Goal: Task Accomplishment & Management: Complete application form

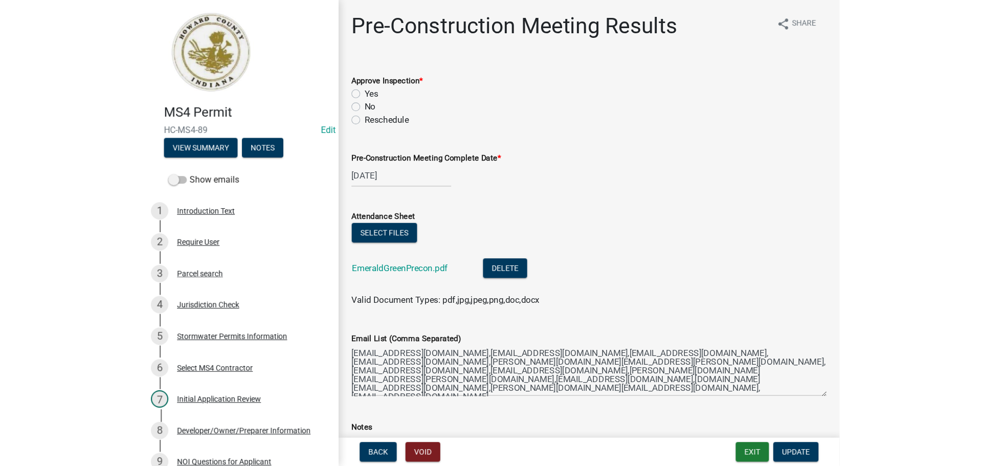
scroll to position [818, 0]
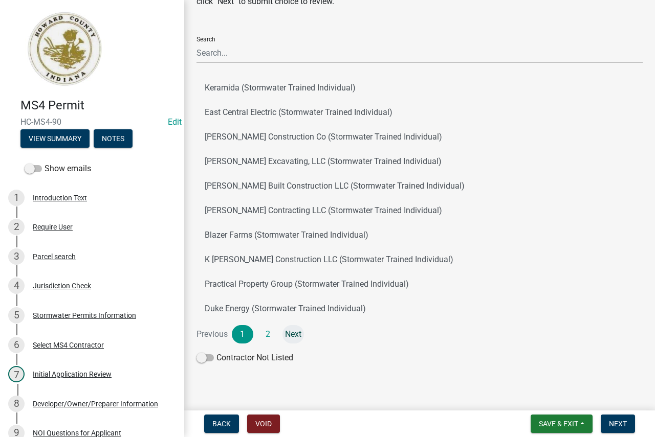
scroll to position [84, 0]
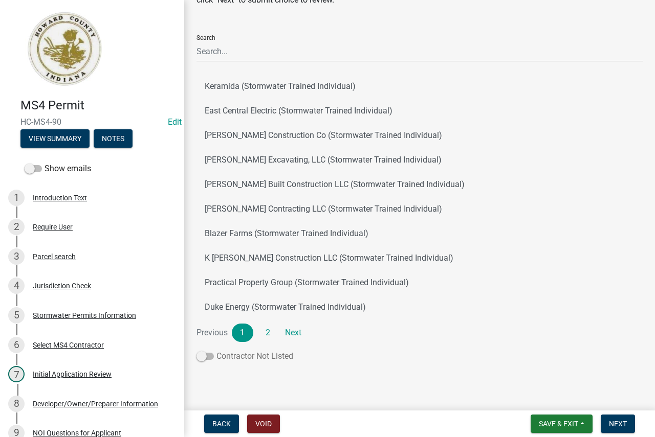
click at [206, 357] on span at bounding box center [204, 356] width 17 height 7
click at [216, 350] on input "Contractor Not Listed" at bounding box center [216, 350] width 0 height 0
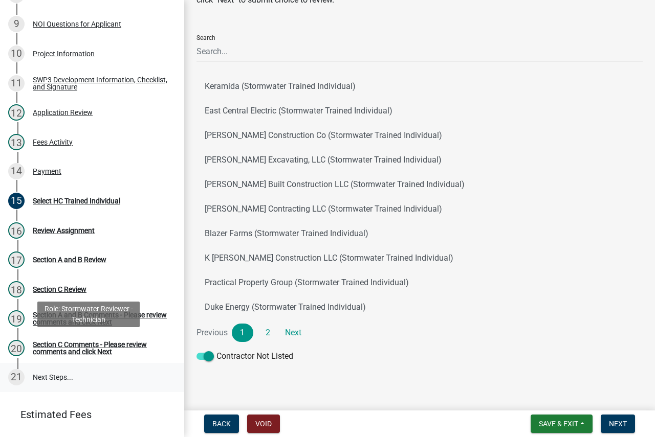
scroll to position [459, 0]
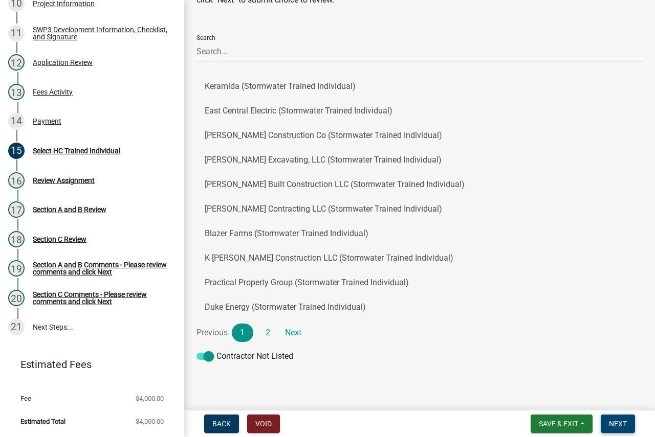
click at [614, 417] on button "Next" at bounding box center [617, 424] width 34 height 18
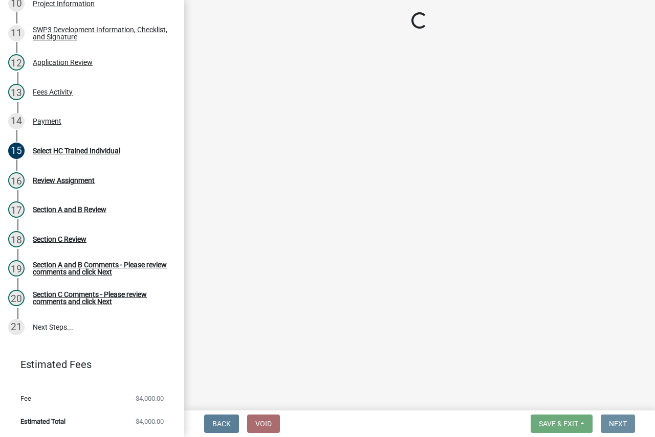
scroll to position [0, 0]
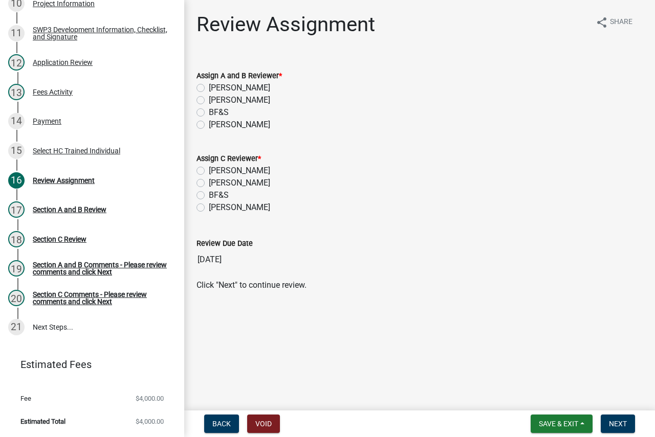
click at [235, 125] on label "[PERSON_NAME]" at bounding box center [239, 125] width 61 height 12
click at [215, 125] on input "[PERSON_NAME]" at bounding box center [212, 122] width 7 height 7
radio input "true"
click at [226, 204] on label "[PERSON_NAME]" at bounding box center [239, 208] width 61 height 12
click at [215, 204] on input "[PERSON_NAME]" at bounding box center [212, 205] width 7 height 7
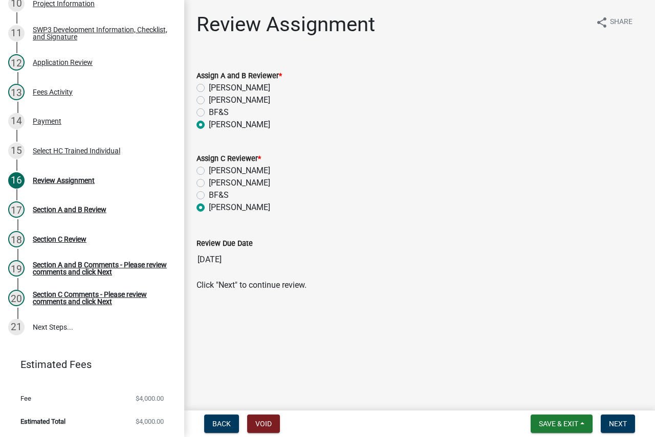
radio input "true"
click at [625, 418] on button "Next" at bounding box center [617, 424] width 34 height 18
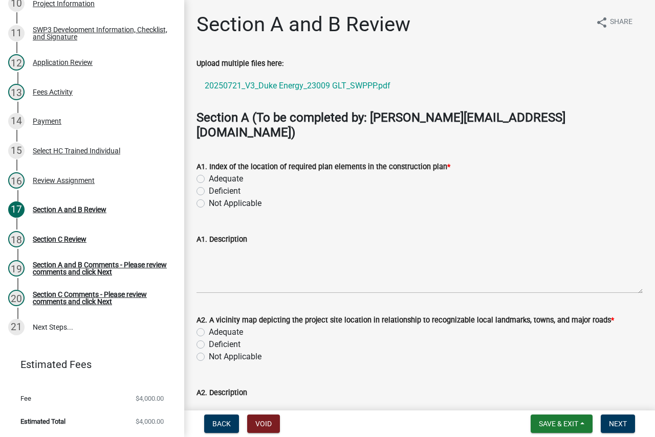
click at [226, 173] on label "Adequate" at bounding box center [226, 179] width 34 height 12
click at [215, 173] on input "Adequate" at bounding box center [212, 176] width 7 height 7
radio input "true"
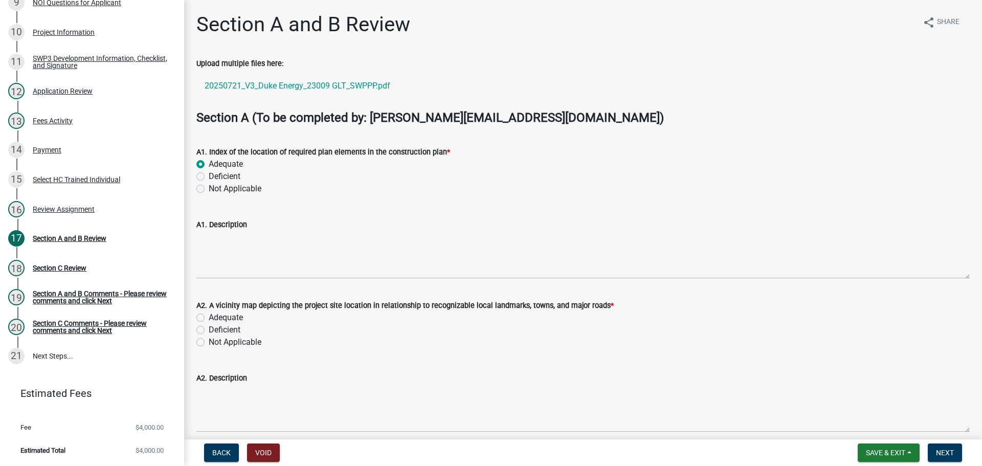
scroll to position [51, 0]
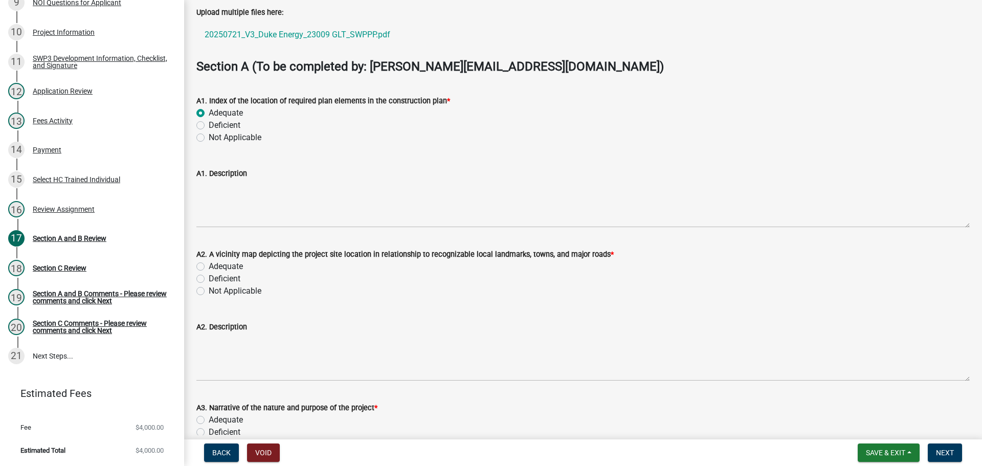
click at [209, 265] on label "Adequate" at bounding box center [226, 266] width 34 height 12
click at [209, 265] on input "Adequate" at bounding box center [212, 263] width 7 height 7
radio input "true"
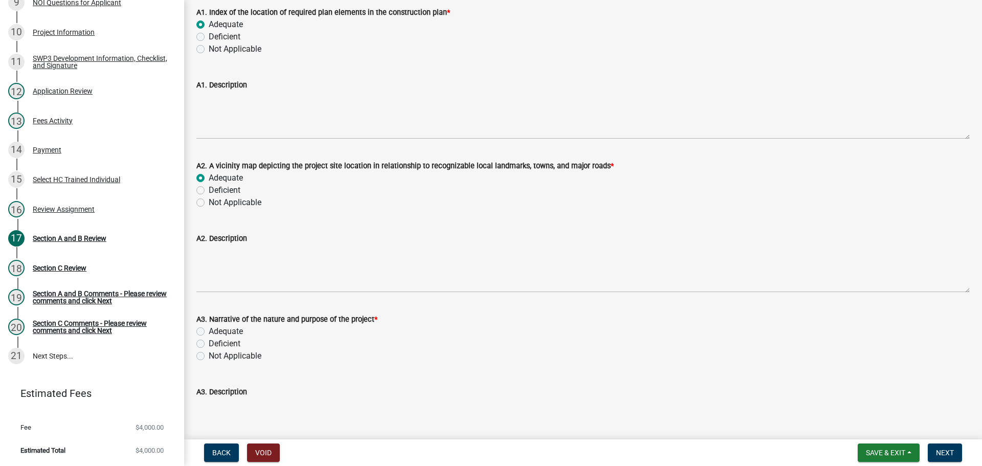
scroll to position [153, 0]
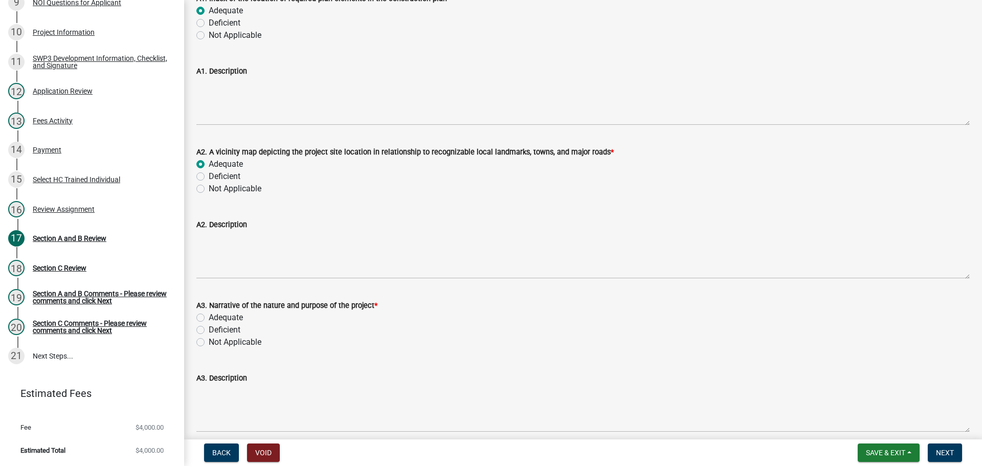
click at [209, 318] on label "Adequate" at bounding box center [226, 317] width 34 height 12
click at [209, 318] on input "Adequate" at bounding box center [212, 314] width 7 height 7
radio input "true"
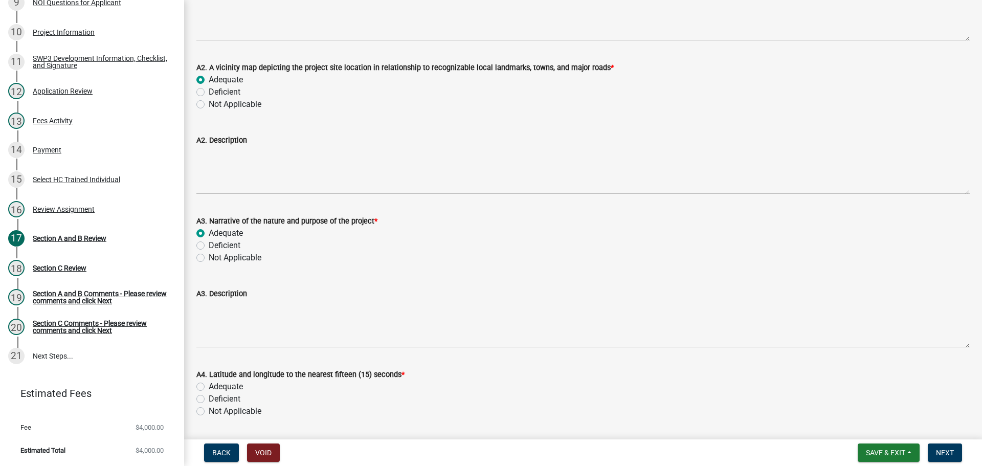
scroll to position [358, 0]
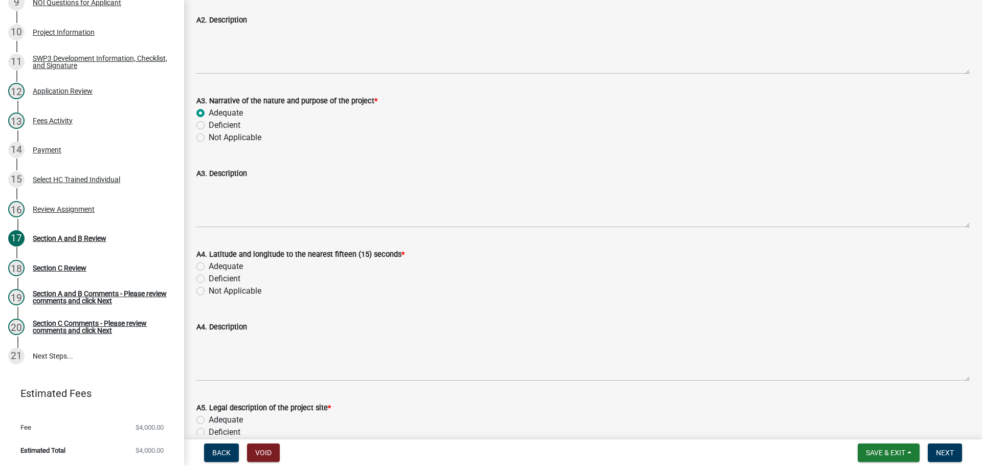
click at [209, 264] on label "Adequate" at bounding box center [226, 266] width 34 height 12
click at [209, 264] on input "Adequate" at bounding box center [212, 263] width 7 height 7
radio input "true"
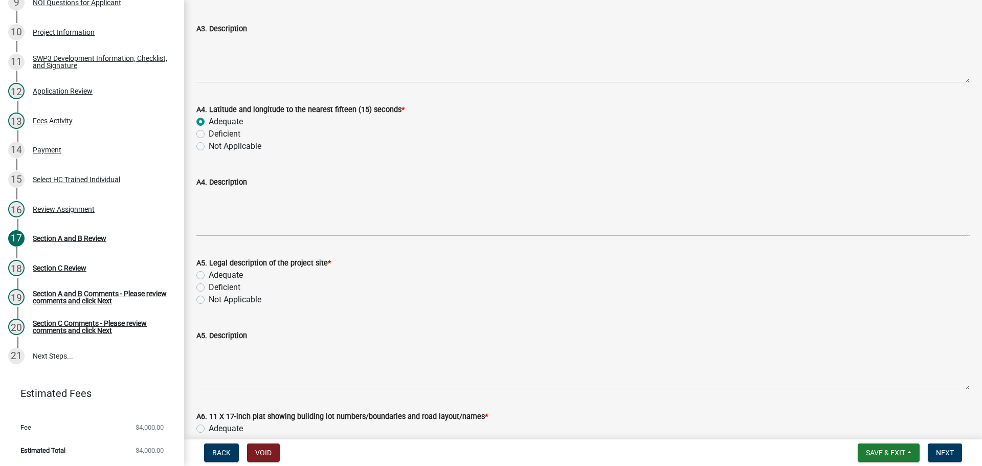
scroll to position [511, 0]
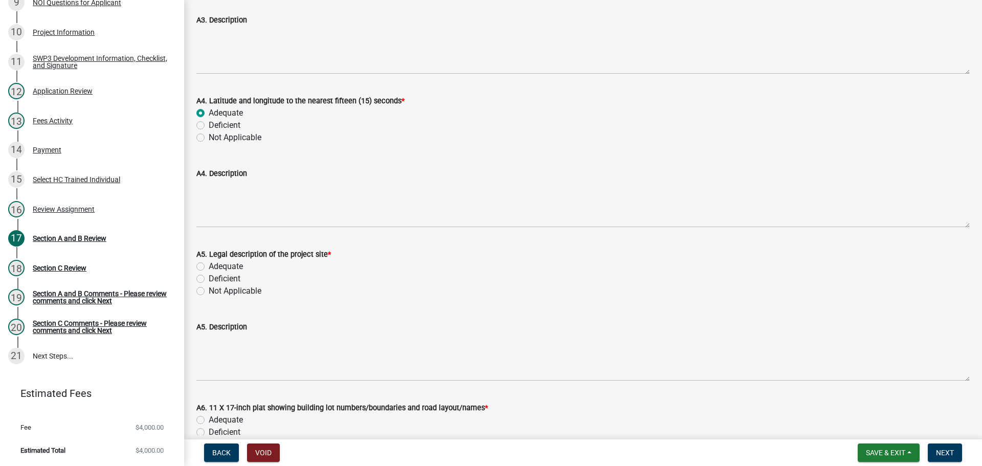
click at [209, 268] on label "Adequate" at bounding box center [226, 266] width 34 height 12
click at [209, 267] on input "Adequate" at bounding box center [212, 263] width 7 height 7
radio input "true"
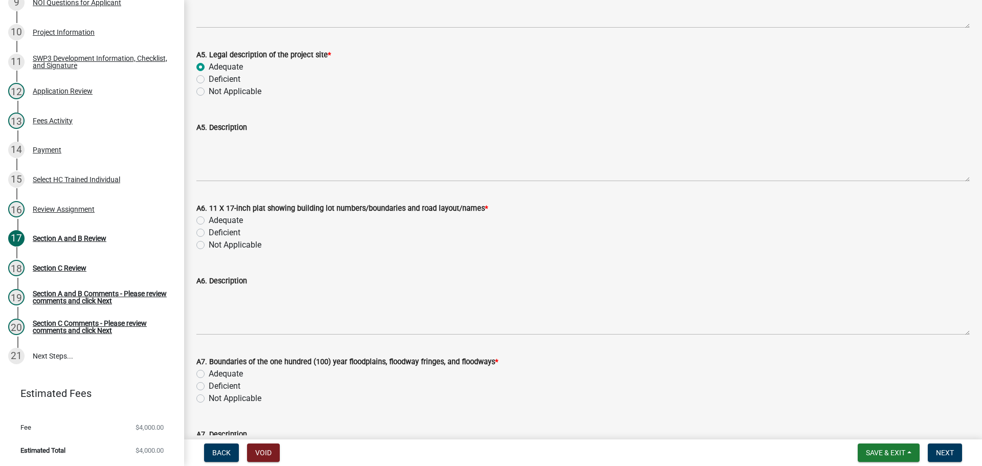
scroll to position [716, 0]
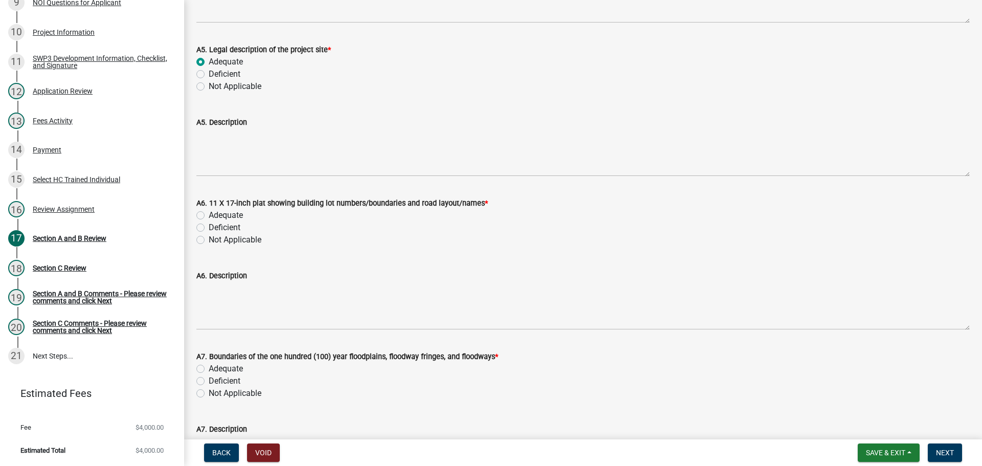
click at [209, 216] on label "Adequate" at bounding box center [226, 215] width 34 height 12
click at [209, 216] on input "Adequate" at bounding box center [212, 212] width 7 height 7
radio input "true"
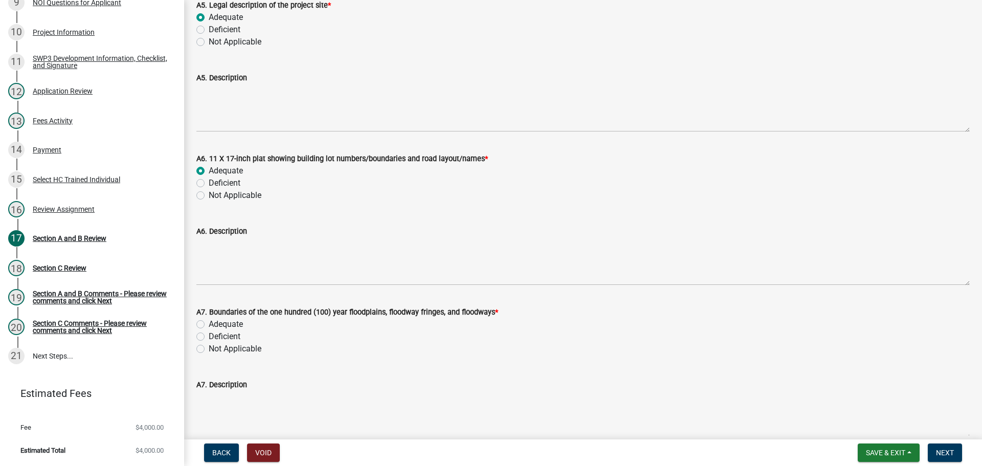
scroll to position [818, 0]
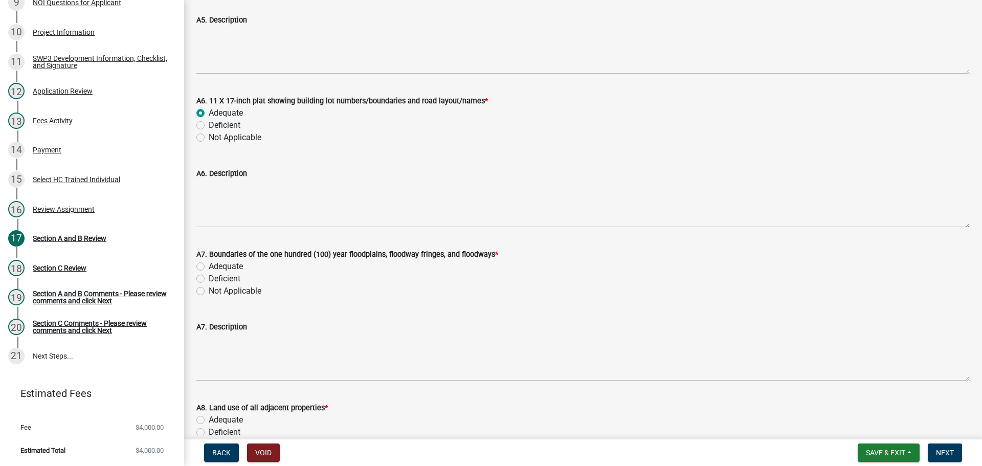
click at [224, 264] on label "Adequate" at bounding box center [226, 266] width 34 height 12
click at [215, 264] on input "Adequate" at bounding box center [212, 263] width 7 height 7
radio input "true"
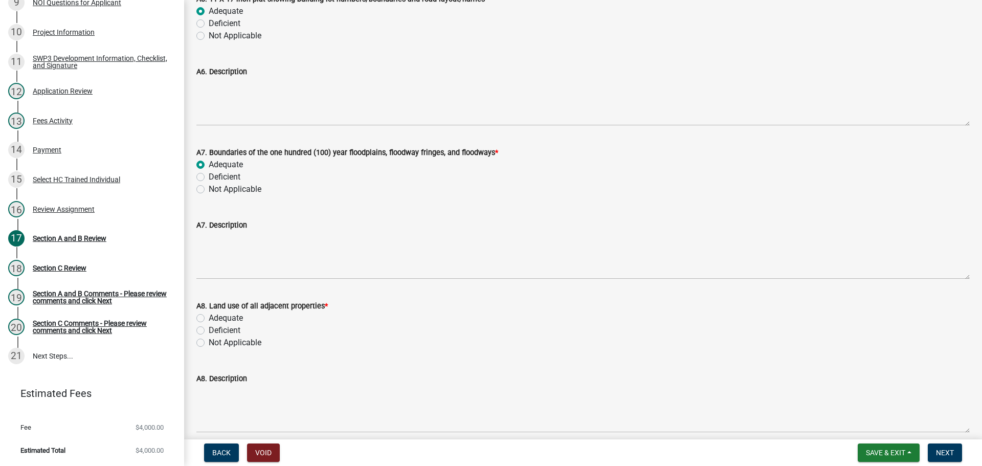
scroll to position [921, 0]
click at [234, 315] on label "Adequate" at bounding box center [226, 317] width 34 height 12
click at [215, 315] on input "Adequate" at bounding box center [212, 314] width 7 height 7
radio input "true"
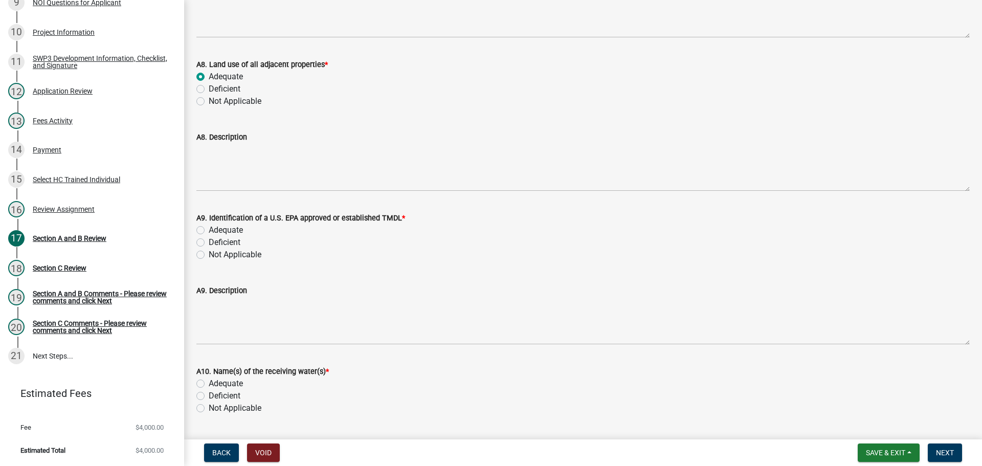
scroll to position [1176, 0]
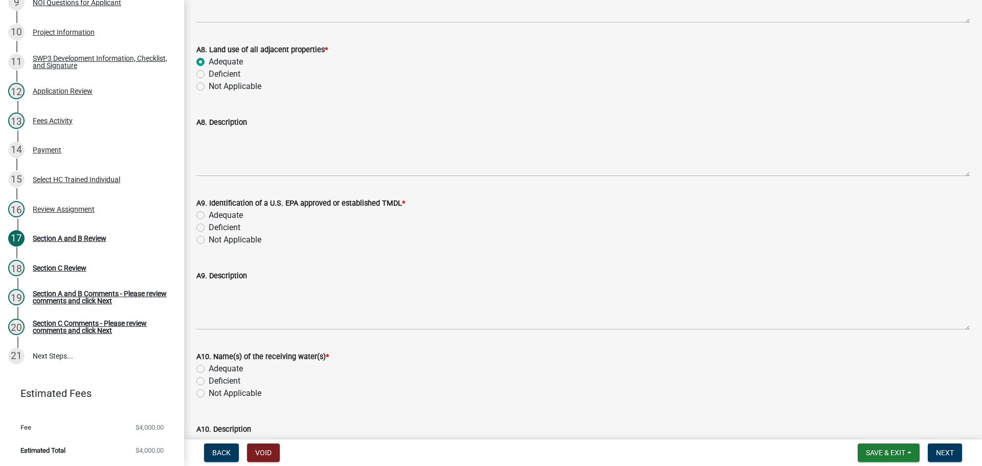
click at [218, 217] on label "Adequate" at bounding box center [226, 215] width 34 height 12
click at [215, 216] on input "Adequate" at bounding box center [212, 212] width 7 height 7
radio input "true"
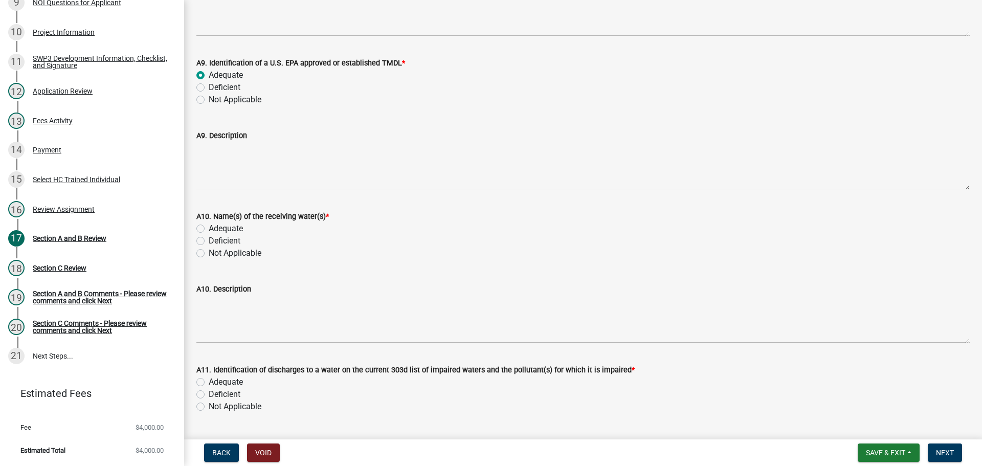
scroll to position [1330, 0]
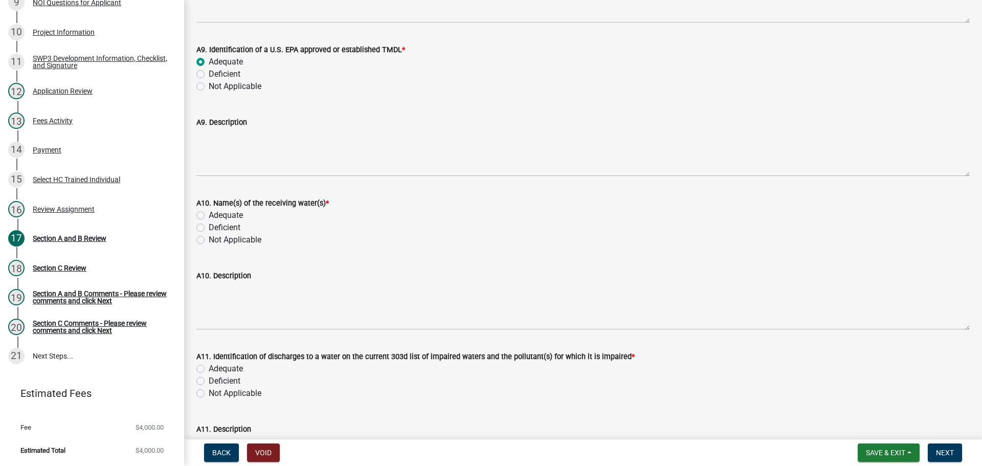
click at [225, 217] on label "Adequate" at bounding box center [226, 215] width 34 height 12
click at [215, 216] on input "Adequate" at bounding box center [212, 212] width 7 height 7
radio input "true"
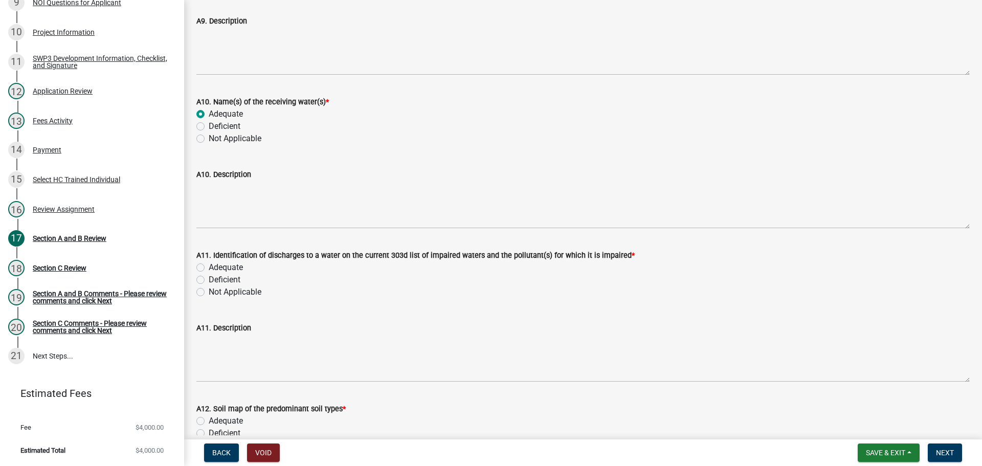
scroll to position [1432, 0]
click at [237, 265] on label "Adequate" at bounding box center [226, 266] width 34 height 12
click at [215, 265] on input "Adequate" at bounding box center [212, 263] width 7 height 7
radio input "true"
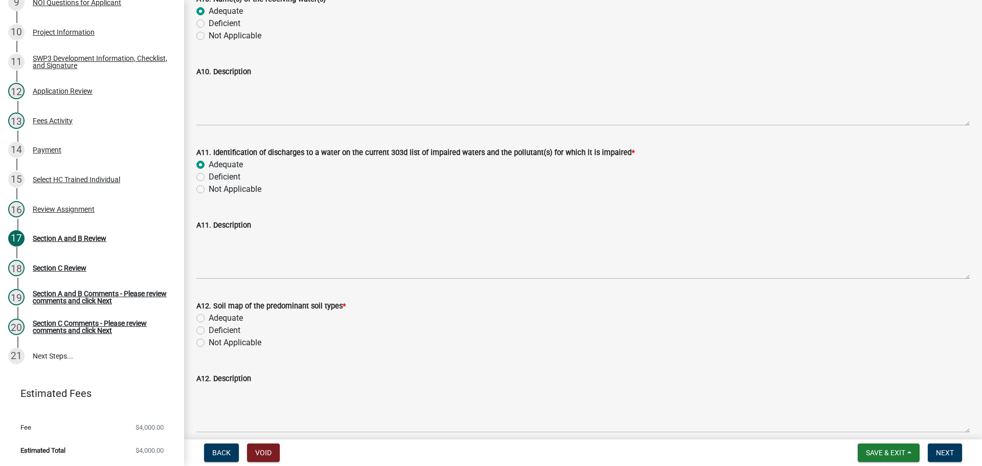
scroll to position [1534, 0]
click at [235, 316] on label "Adequate" at bounding box center [226, 317] width 34 height 12
click at [215, 316] on input "Adequate" at bounding box center [212, 314] width 7 height 7
radio input "true"
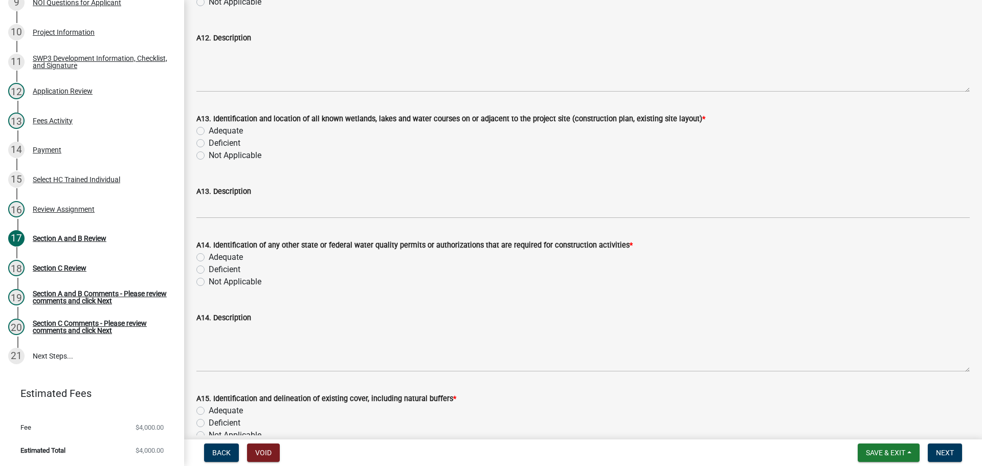
scroll to position [1892, 0]
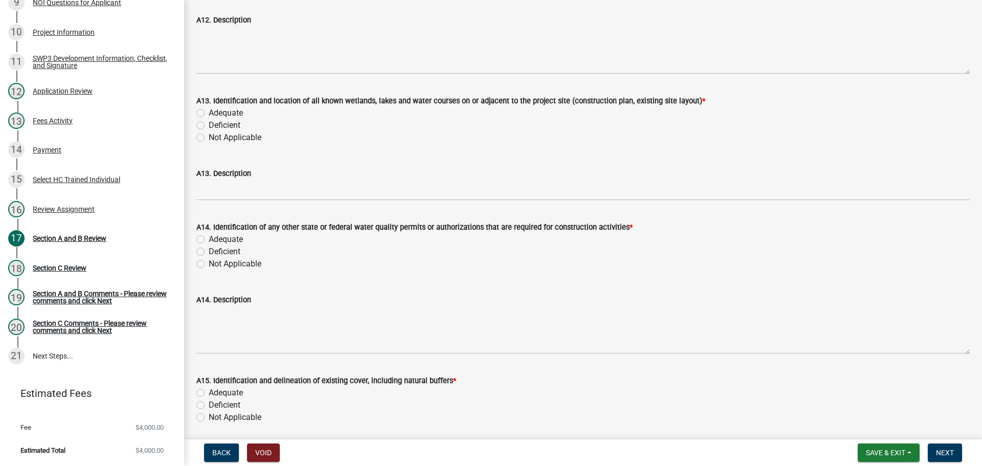
click at [225, 113] on label "Adequate" at bounding box center [226, 113] width 34 height 12
click at [215, 113] on input "Adequate" at bounding box center [212, 110] width 7 height 7
radio input "true"
click at [229, 236] on label "Adequate" at bounding box center [226, 239] width 34 height 12
click at [215, 236] on input "Adequate" at bounding box center [212, 236] width 7 height 7
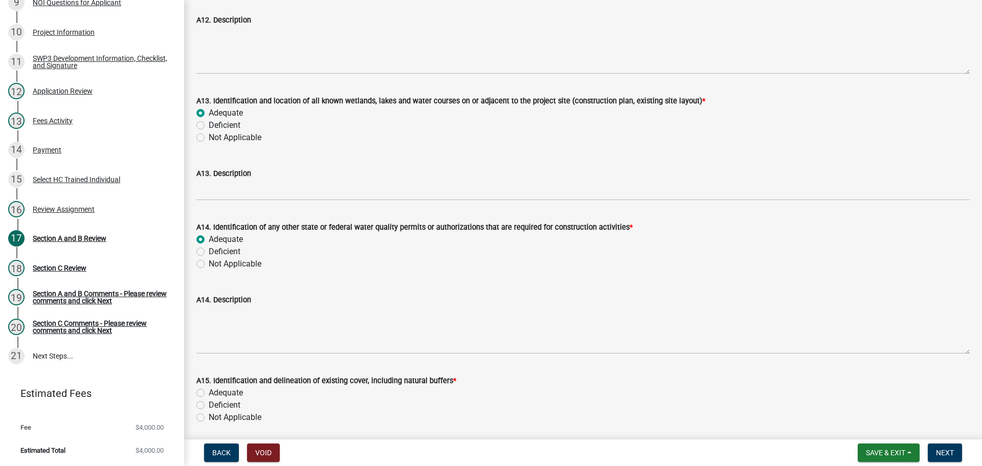
radio input "true"
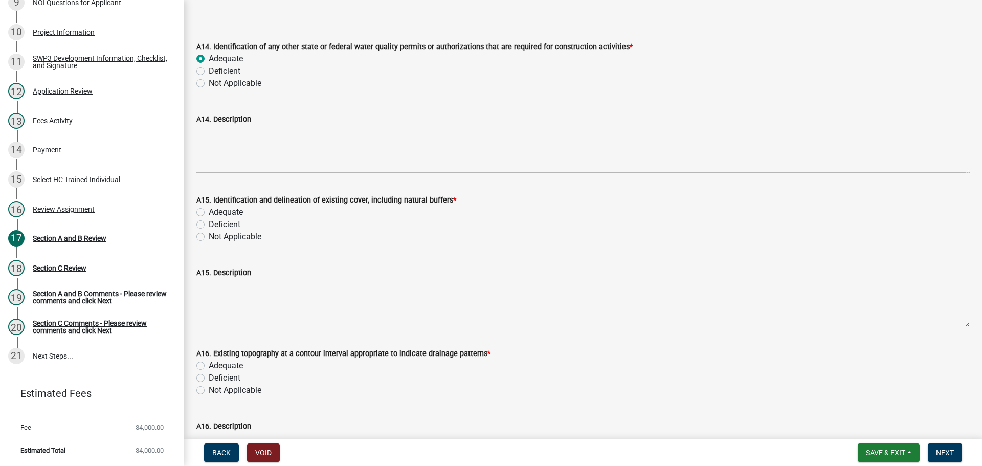
scroll to position [2097, 0]
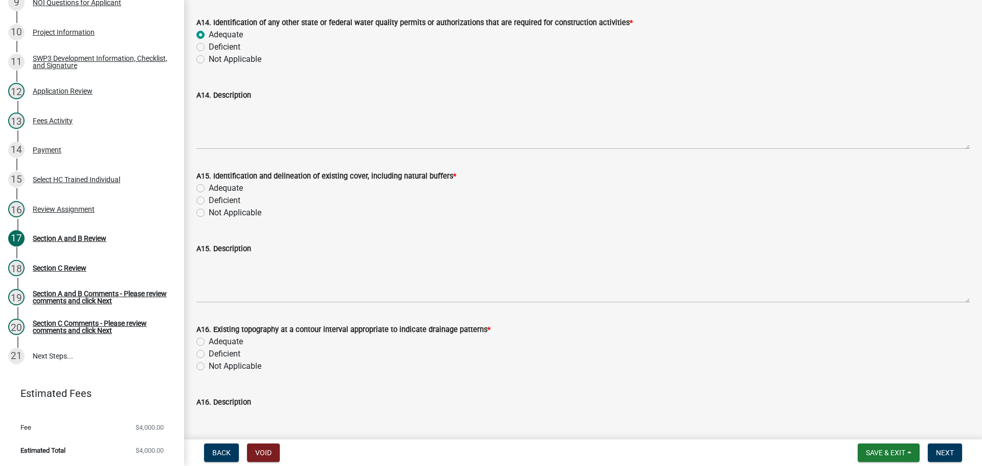
click at [229, 189] on label "Adequate" at bounding box center [226, 188] width 34 height 12
click at [215, 189] on input "Adequate" at bounding box center [212, 185] width 7 height 7
radio input "true"
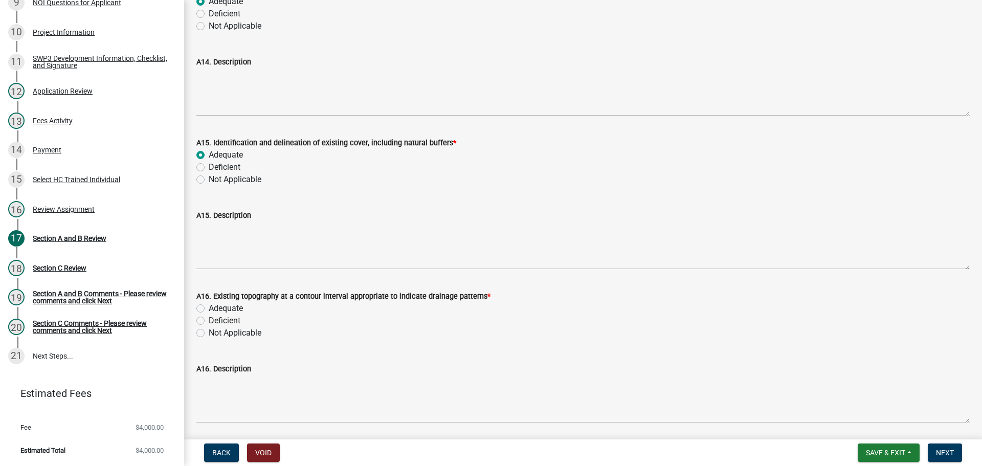
scroll to position [2148, 0]
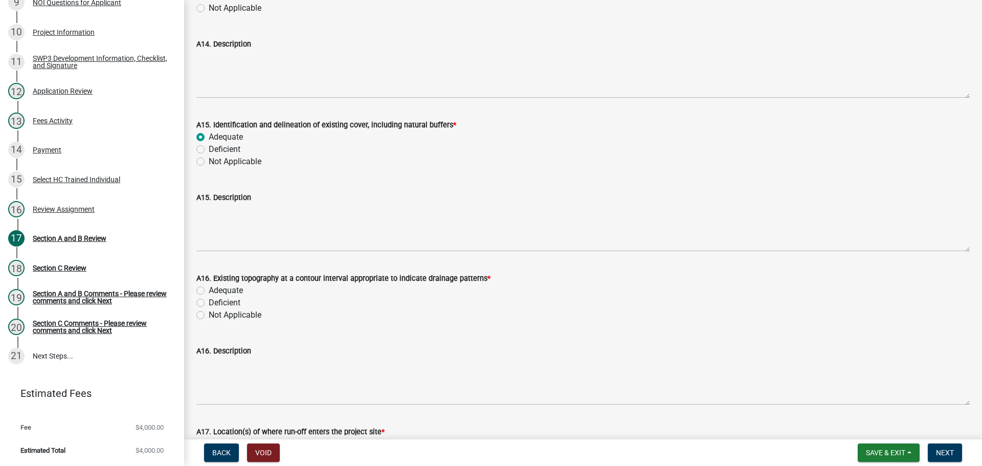
click at [225, 289] on label "Adequate" at bounding box center [226, 290] width 34 height 12
click at [215, 289] on input "Adequate" at bounding box center [212, 287] width 7 height 7
radio input "true"
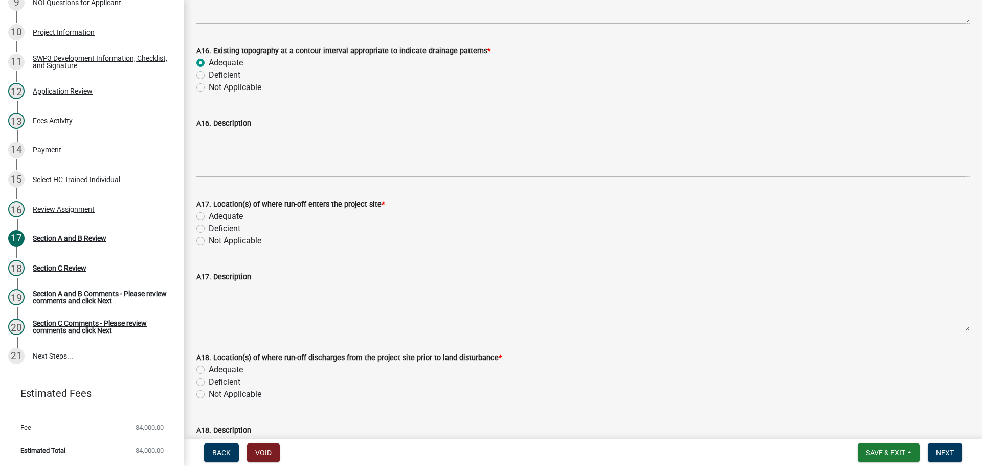
scroll to position [2404, 0]
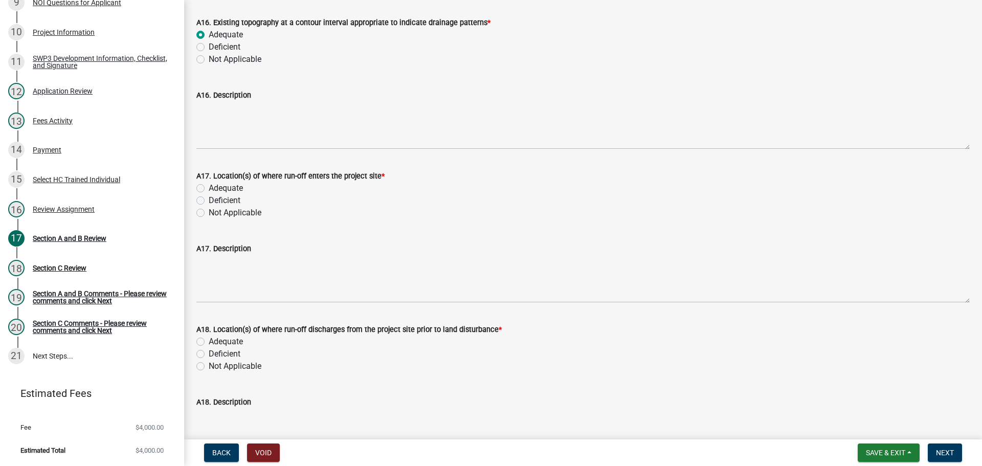
click at [224, 187] on label "Adequate" at bounding box center [226, 188] width 34 height 12
click at [215, 187] on input "Adequate" at bounding box center [212, 185] width 7 height 7
radio input "true"
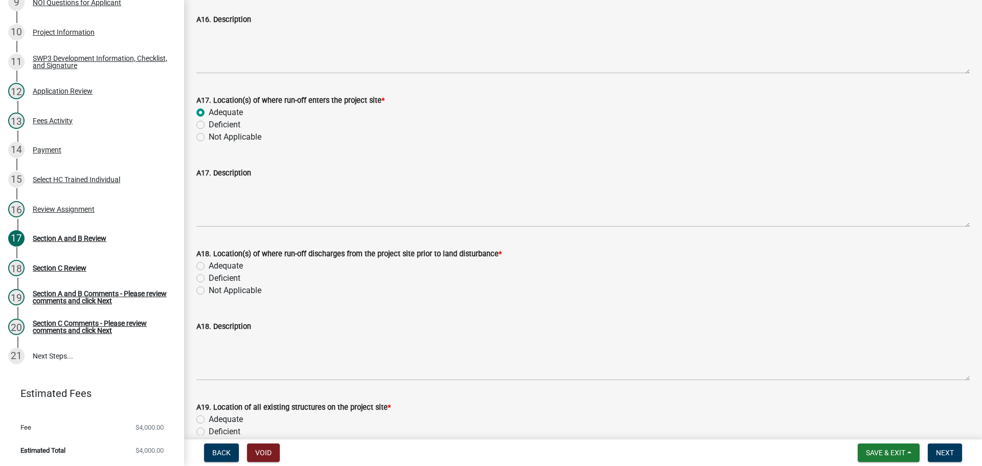
scroll to position [2506, 0]
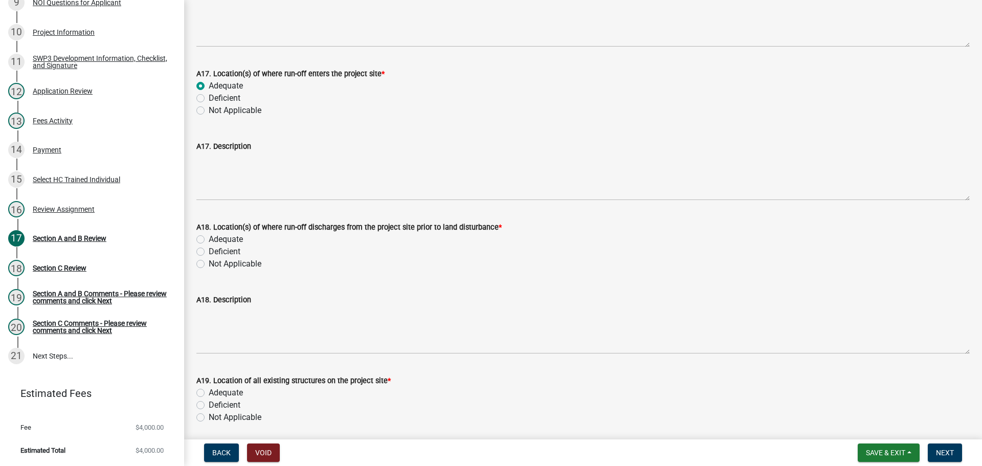
click at [216, 239] on label "Adequate" at bounding box center [226, 239] width 34 height 12
click at [215, 239] on input "Adequate" at bounding box center [212, 236] width 7 height 7
radio input "true"
click at [230, 390] on label "Adequate" at bounding box center [226, 393] width 34 height 12
click at [215, 390] on input "Adequate" at bounding box center [212, 390] width 7 height 7
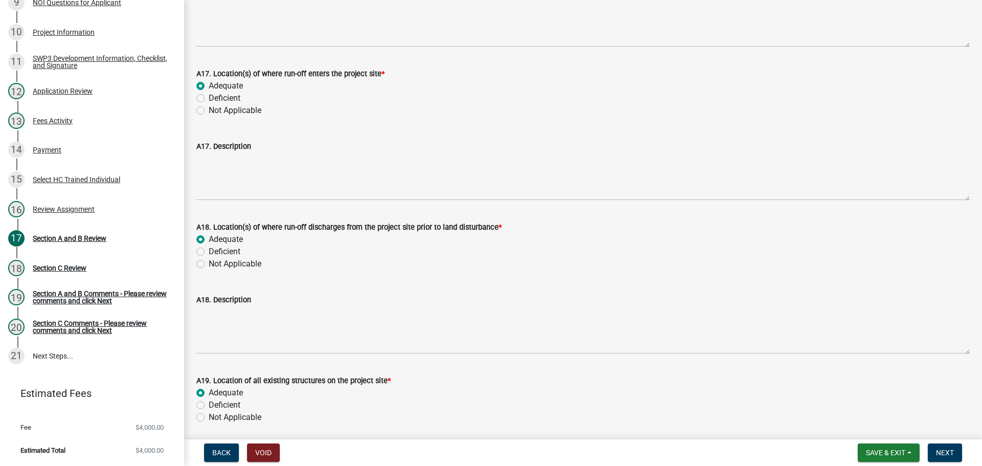
radio input "true"
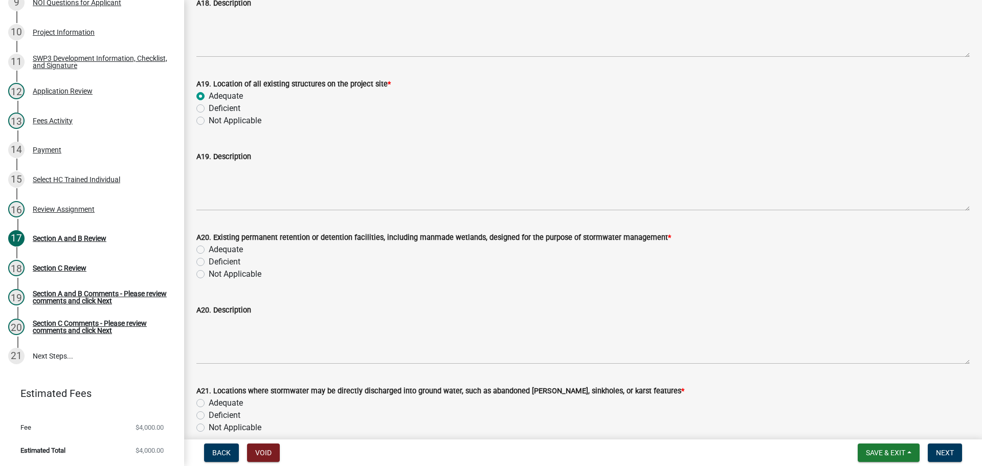
scroll to position [2813, 0]
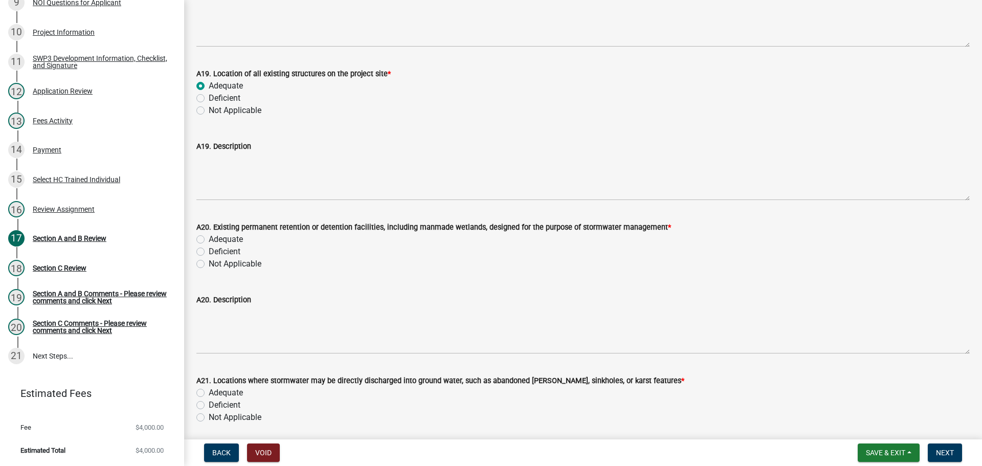
click at [231, 265] on label "Not Applicable" at bounding box center [235, 264] width 53 height 12
click at [215, 264] on input "Not Applicable" at bounding box center [212, 261] width 7 height 7
radio input "true"
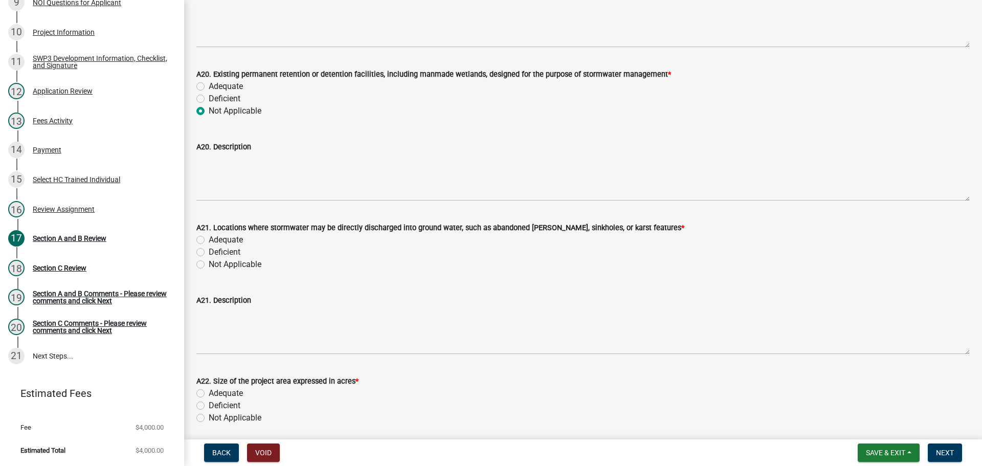
scroll to position [2966, 0]
click at [235, 239] on label "Adequate" at bounding box center [226, 239] width 34 height 12
click at [215, 239] on input "Adequate" at bounding box center [212, 236] width 7 height 7
radio input "true"
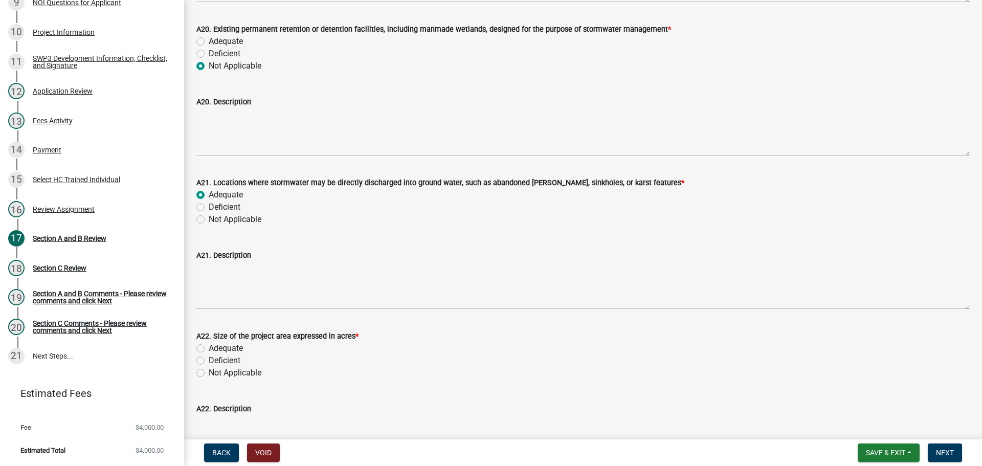
scroll to position [3120, 0]
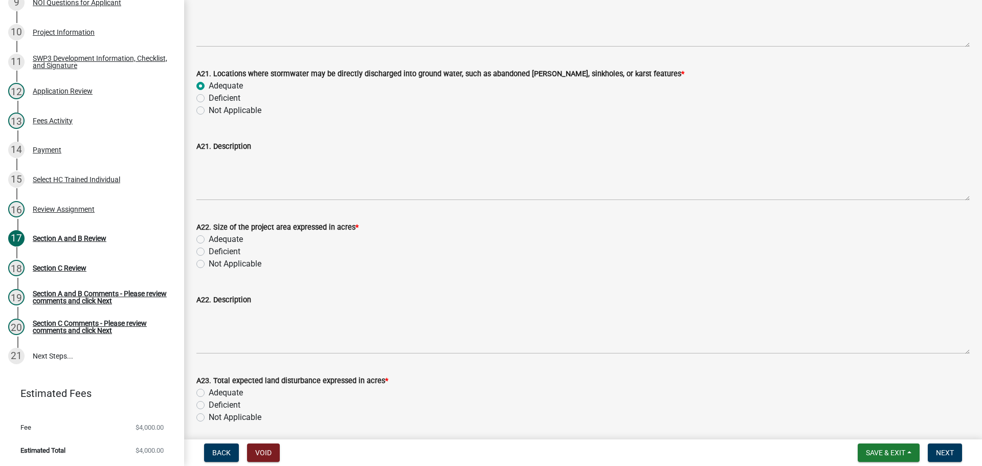
click at [227, 238] on label "Adequate" at bounding box center [226, 239] width 34 height 12
click at [215, 238] on input "Adequate" at bounding box center [212, 236] width 7 height 7
radio input "true"
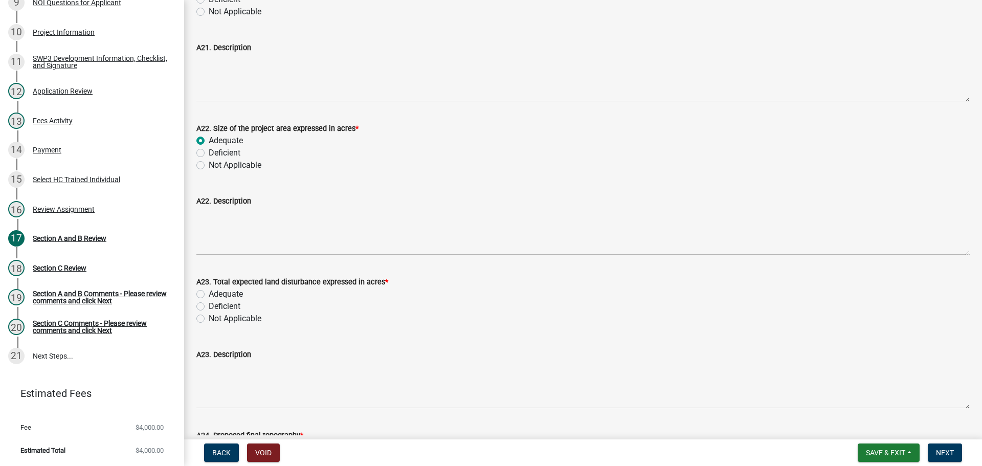
scroll to position [3222, 0]
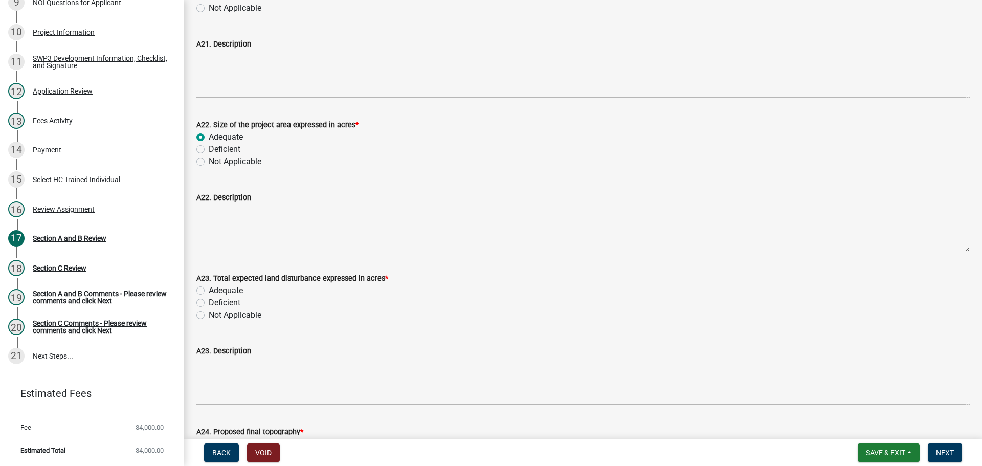
click at [231, 289] on label "Adequate" at bounding box center [226, 290] width 34 height 12
click at [215, 289] on input "Adequate" at bounding box center [212, 287] width 7 height 7
radio input "true"
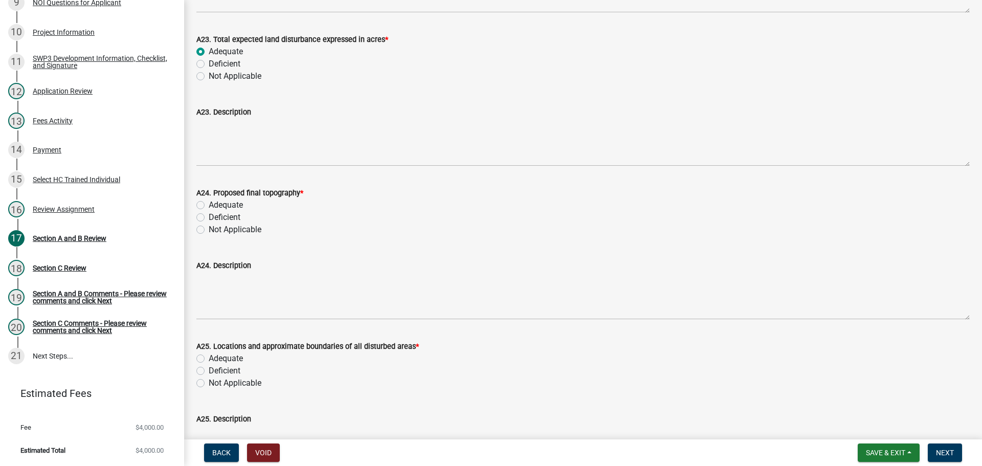
scroll to position [3478, 0]
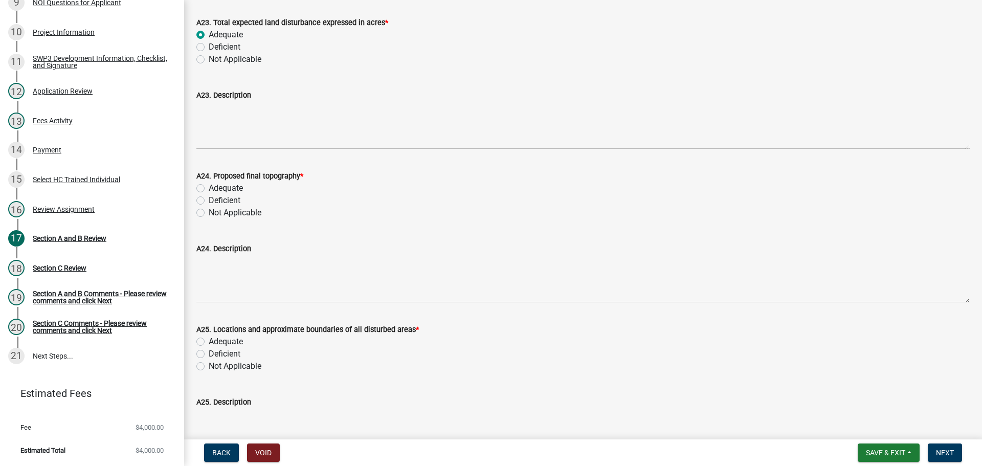
click at [234, 189] on label "Adequate" at bounding box center [226, 188] width 34 height 12
click at [215, 189] on input "Adequate" at bounding box center [212, 185] width 7 height 7
radio input "true"
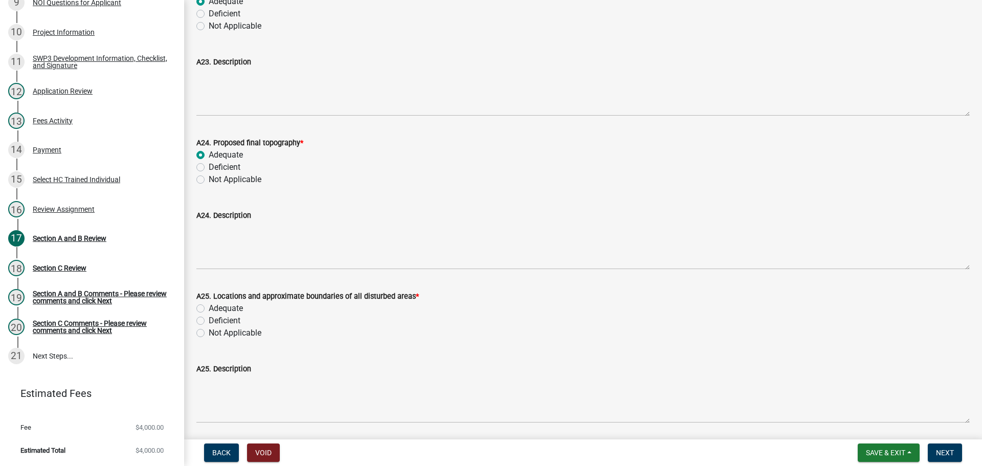
scroll to position [3529, 0]
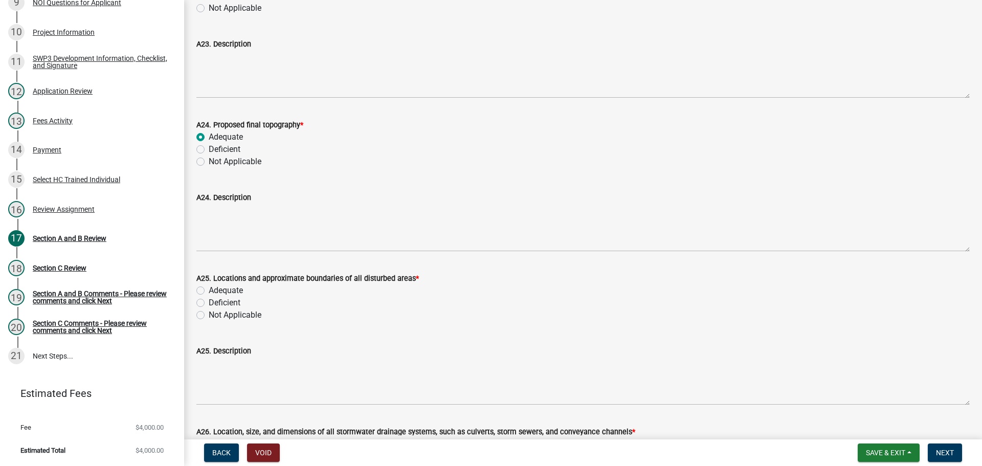
click at [233, 288] on label "Adequate" at bounding box center [226, 290] width 34 height 12
click at [215, 288] on input "Adequate" at bounding box center [212, 287] width 7 height 7
radio input "true"
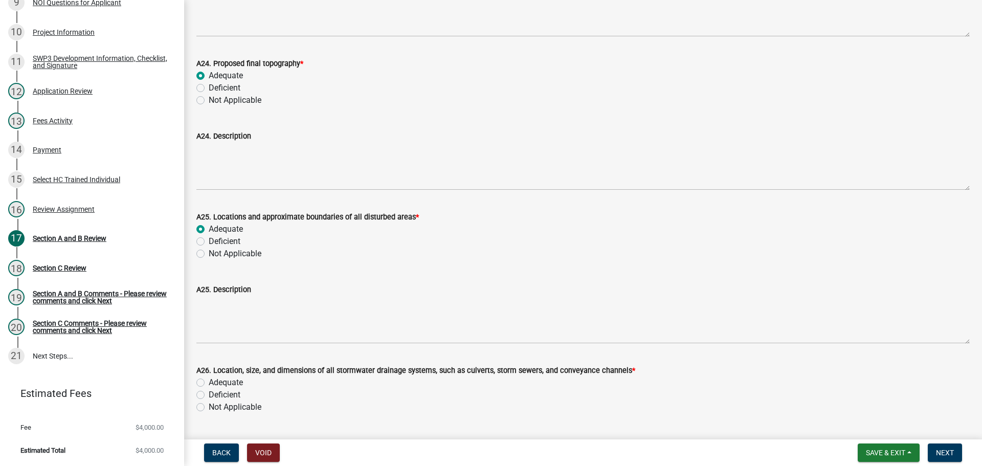
scroll to position [3734, 0]
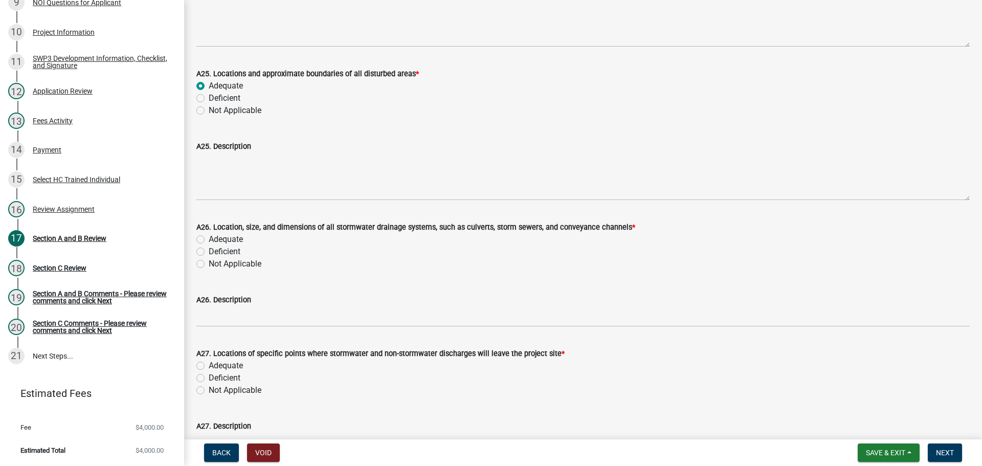
click at [242, 265] on label "Not Applicable" at bounding box center [235, 264] width 53 height 12
click at [215, 264] on input "Not Applicable" at bounding box center [212, 261] width 7 height 7
radio input "true"
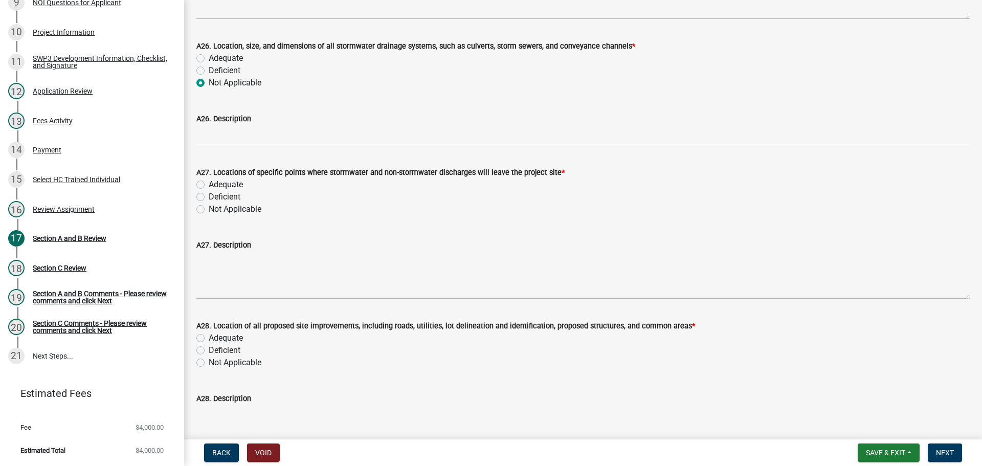
scroll to position [3938, 0]
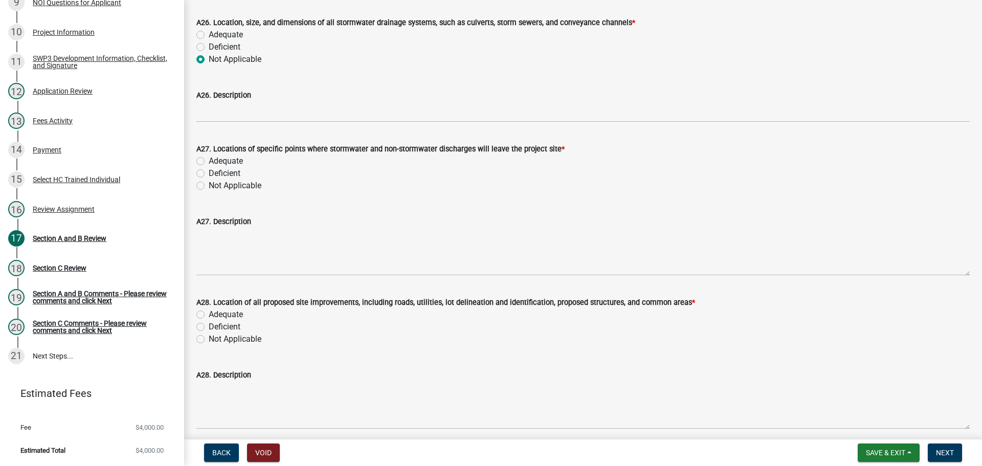
click at [214, 160] on label "Adequate" at bounding box center [226, 161] width 34 height 12
click at [214, 160] on input "Adequate" at bounding box center [212, 158] width 7 height 7
radio input "true"
click at [226, 313] on label "Adequate" at bounding box center [226, 314] width 34 height 12
click at [215, 313] on input "Adequate" at bounding box center [212, 311] width 7 height 7
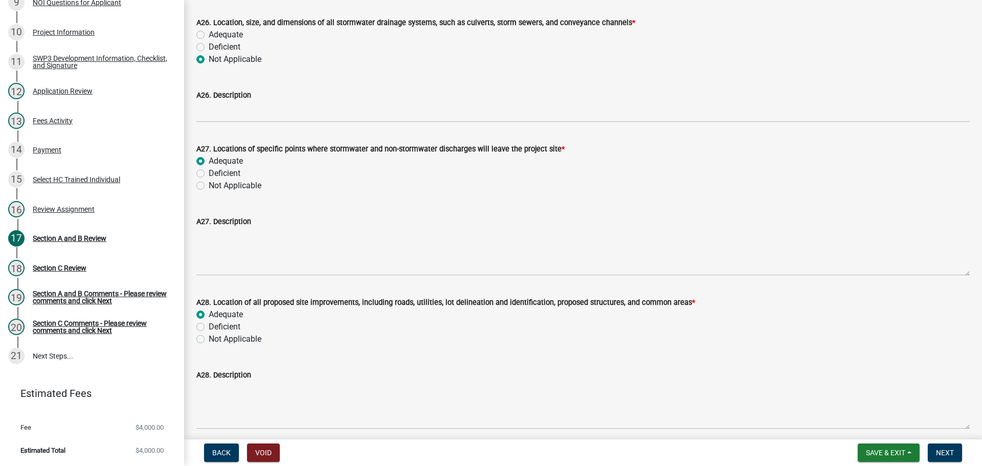
radio input "true"
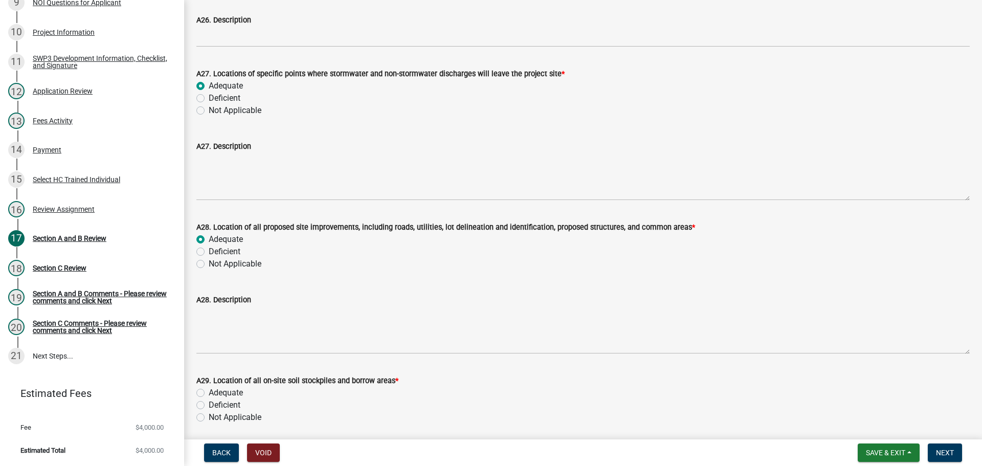
scroll to position [4245, 0]
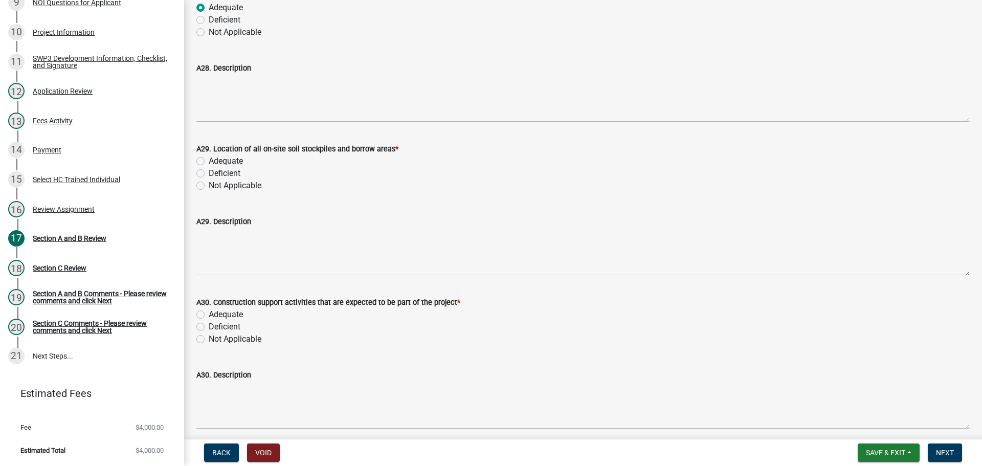
click at [214, 161] on label "Adequate" at bounding box center [226, 161] width 34 height 12
click at [214, 161] on input "Adequate" at bounding box center [212, 158] width 7 height 7
radio input "true"
click at [230, 315] on label "Adequate" at bounding box center [226, 314] width 34 height 12
click at [215, 315] on input "Adequate" at bounding box center [212, 311] width 7 height 7
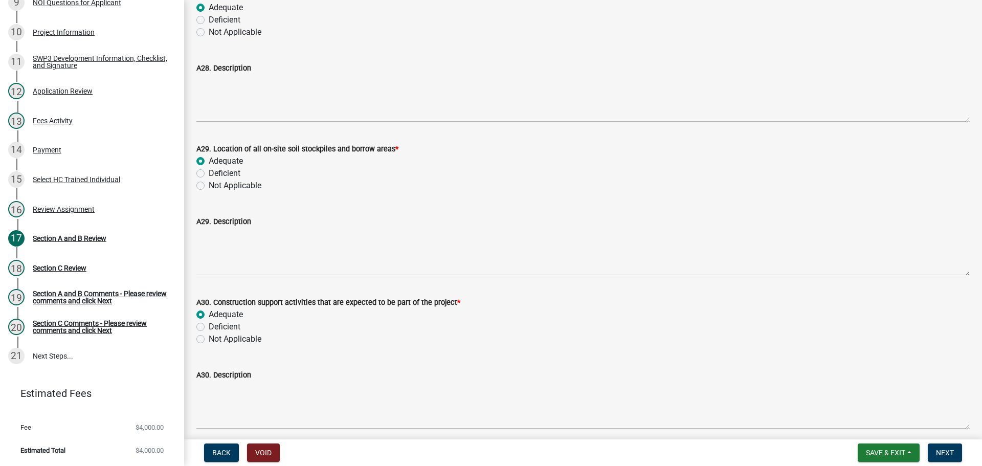
radio input "true"
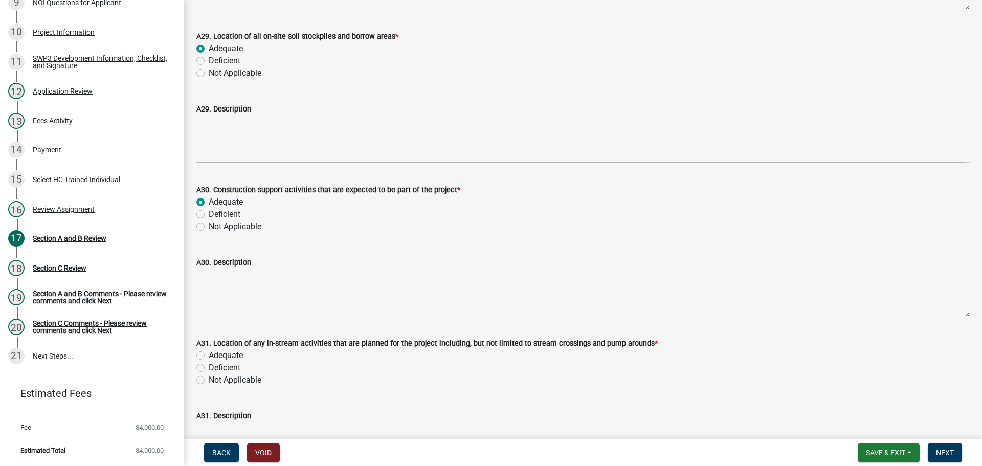
scroll to position [4552, 0]
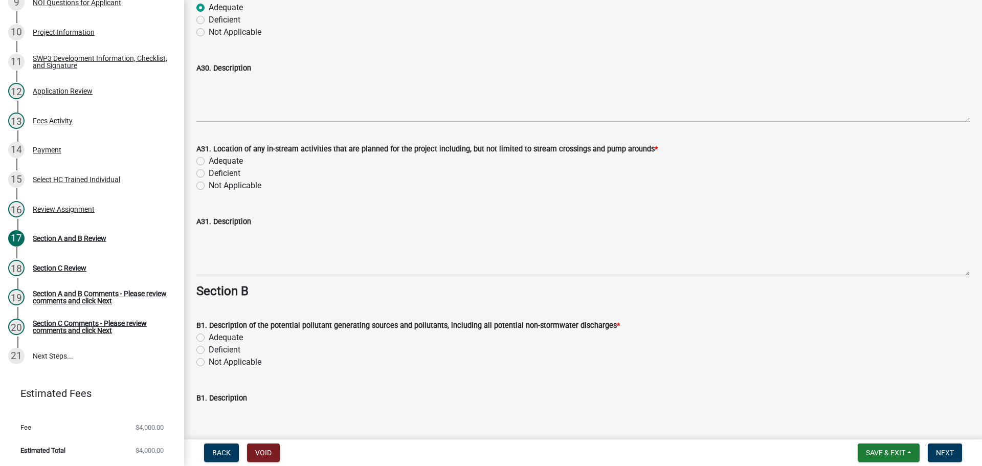
click at [221, 160] on label "Adequate" at bounding box center [226, 161] width 34 height 12
click at [215, 160] on input "Adequate" at bounding box center [212, 158] width 7 height 7
radio input "true"
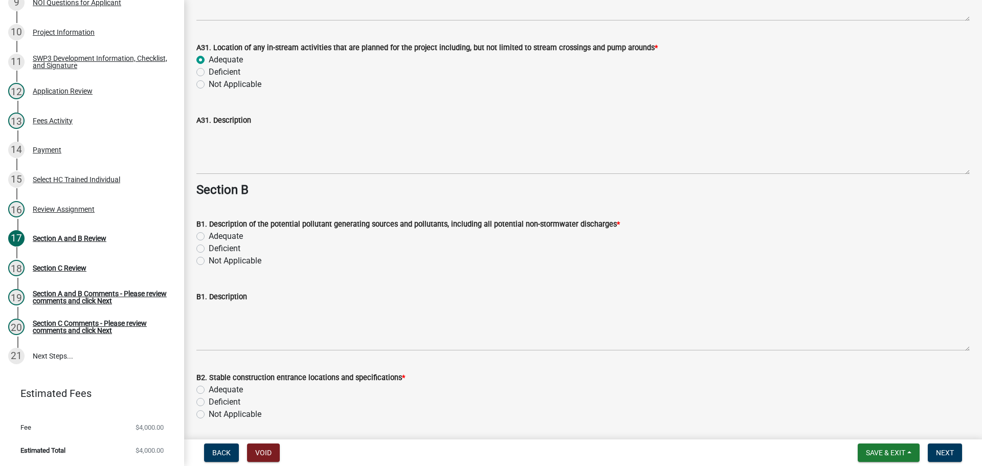
scroll to position [4654, 0]
click at [232, 233] on label "Adequate" at bounding box center [226, 235] width 34 height 12
click at [215, 233] on input "Adequate" at bounding box center [212, 232] width 7 height 7
radio input "true"
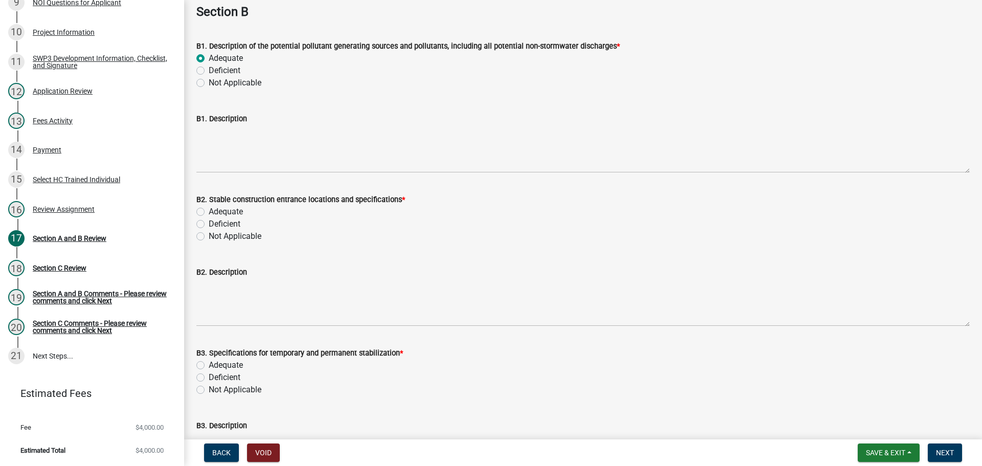
scroll to position [4859, 0]
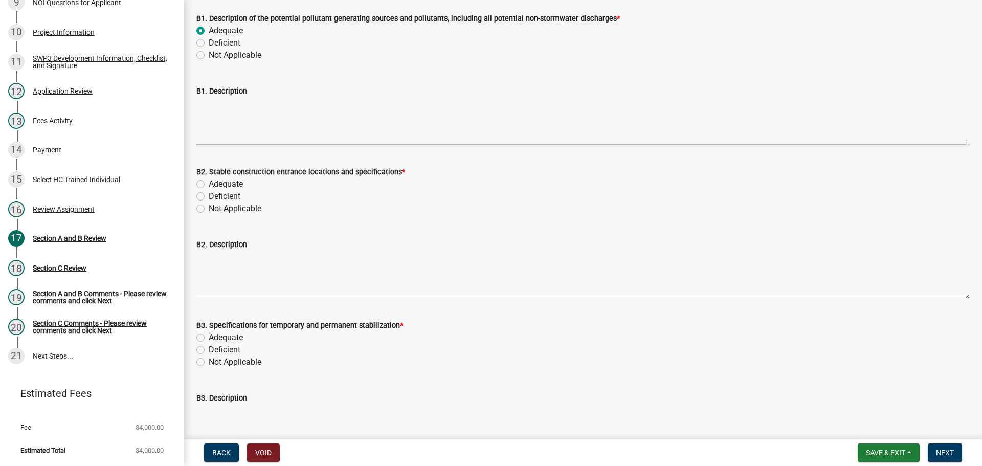
click at [229, 186] on label "Adequate" at bounding box center [226, 184] width 34 height 12
click at [215, 185] on input "Adequate" at bounding box center [212, 181] width 7 height 7
radio input "true"
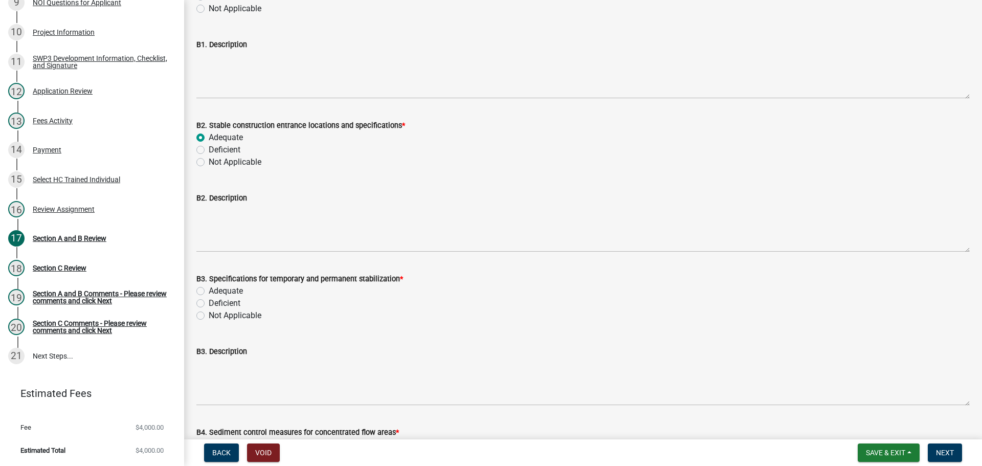
scroll to position [5012, 0]
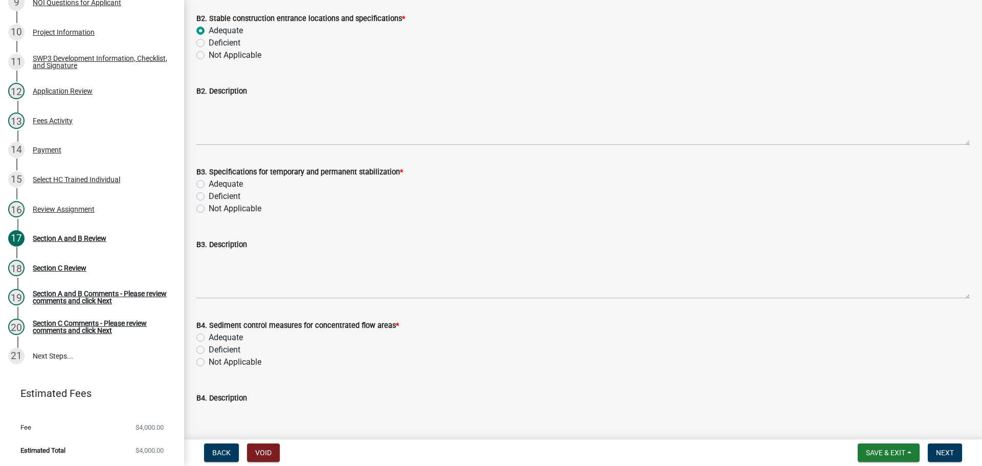
click at [231, 184] on label "Adequate" at bounding box center [226, 184] width 34 height 12
click at [215, 184] on input "Adequate" at bounding box center [212, 181] width 7 height 7
radio input "true"
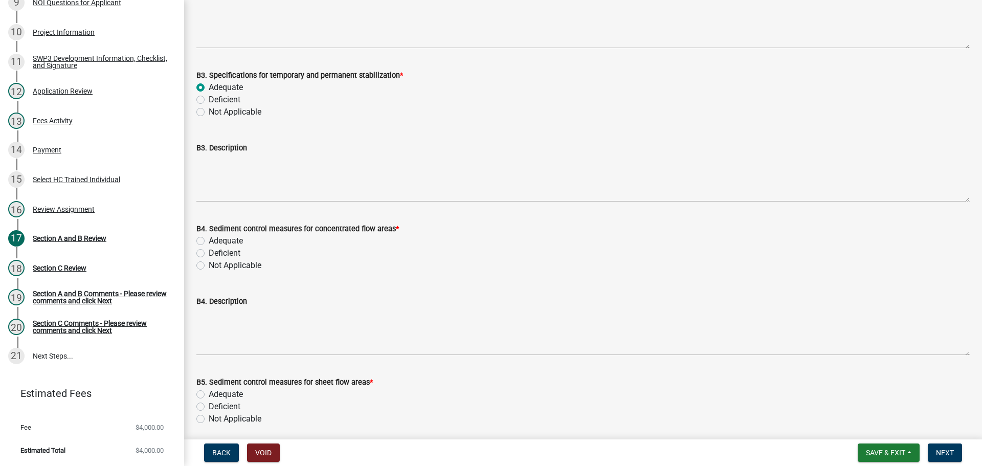
scroll to position [5115, 0]
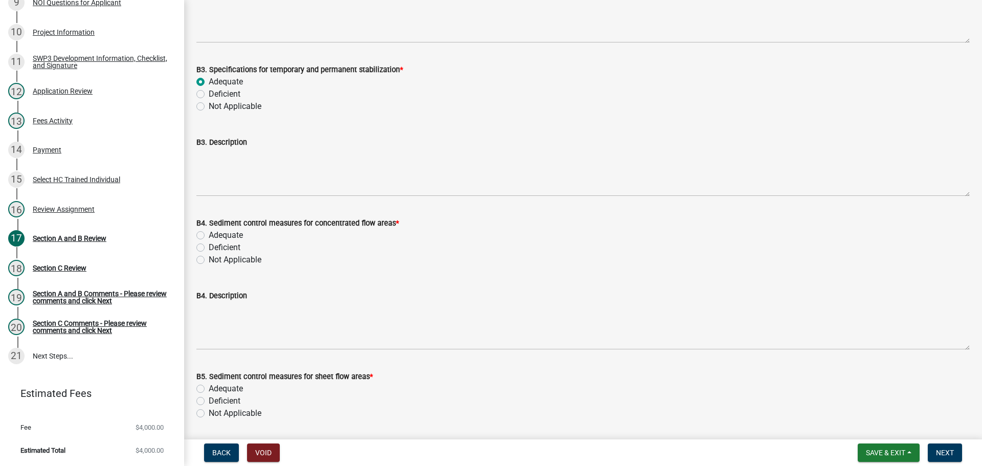
click at [233, 233] on label "Adequate" at bounding box center [226, 235] width 34 height 12
click at [215, 233] on input "Adequate" at bounding box center [212, 232] width 7 height 7
radio input "true"
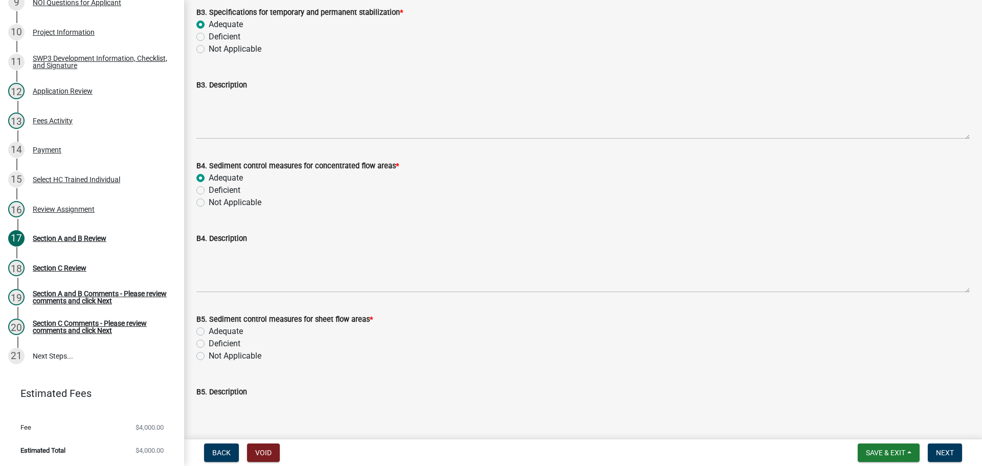
scroll to position [5319, 0]
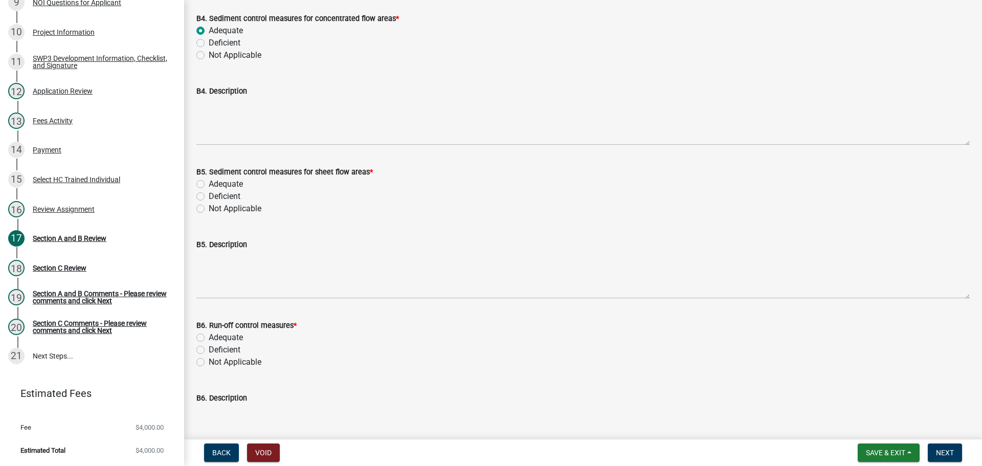
click at [220, 183] on label "Adequate" at bounding box center [226, 184] width 34 height 12
click at [215, 183] on input "Adequate" at bounding box center [212, 181] width 7 height 7
radio input "true"
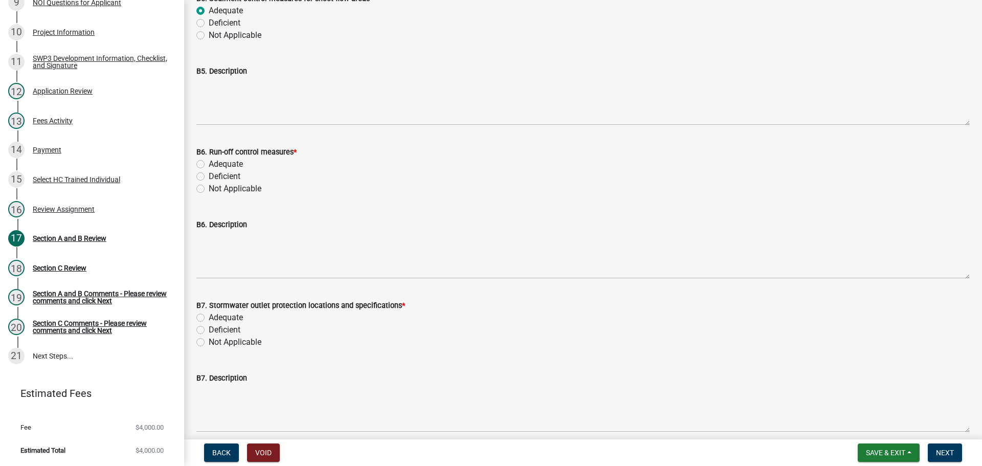
scroll to position [5524, 0]
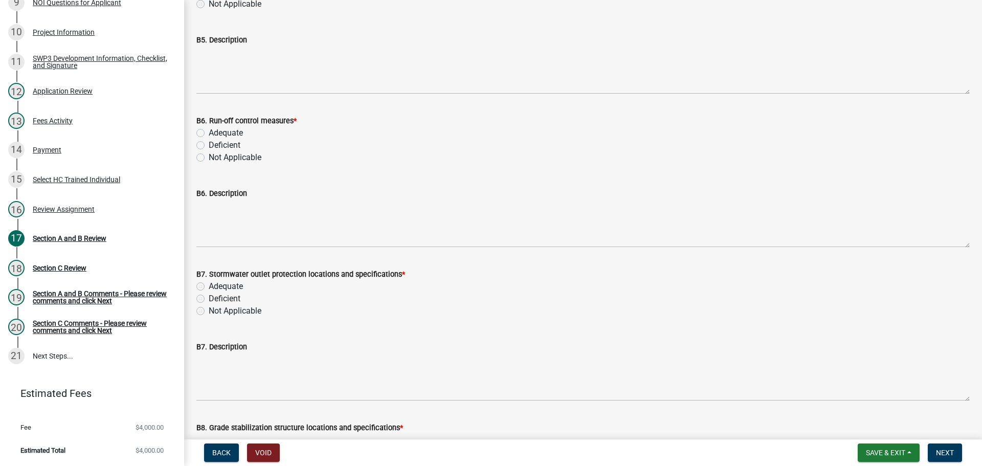
click at [231, 132] on label "Adequate" at bounding box center [226, 133] width 34 height 12
click at [215, 132] on input "Adequate" at bounding box center [212, 130] width 7 height 7
radio input "true"
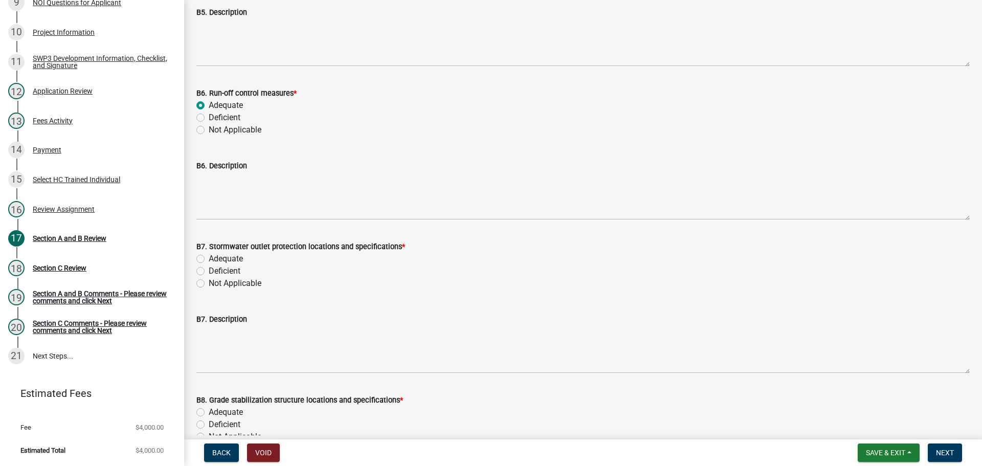
scroll to position [5575, 0]
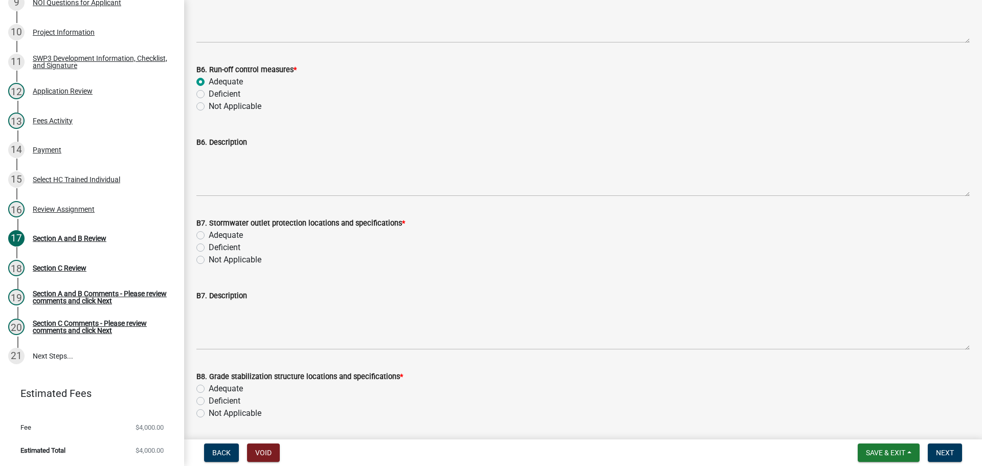
click at [215, 256] on label "Not Applicable" at bounding box center [235, 260] width 53 height 12
click at [215, 256] on input "Not Applicable" at bounding box center [212, 257] width 7 height 7
radio input "true"
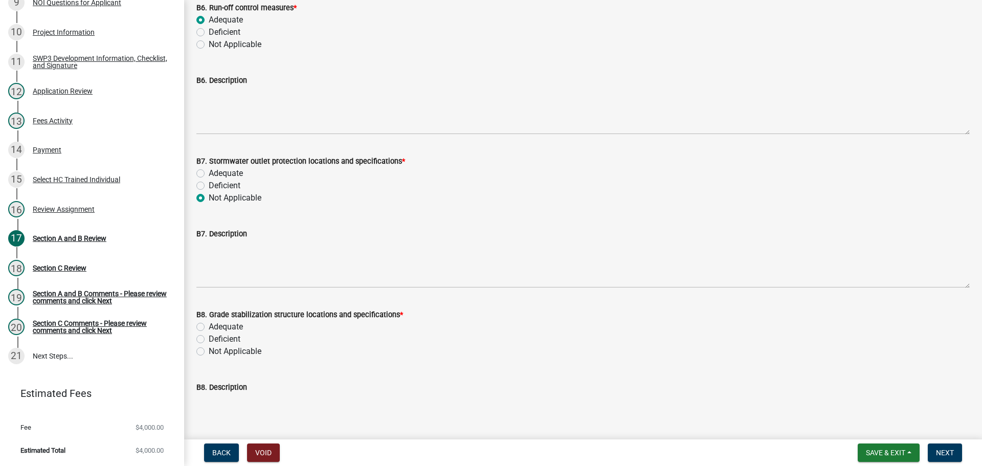
scroll to position [5780, 0]
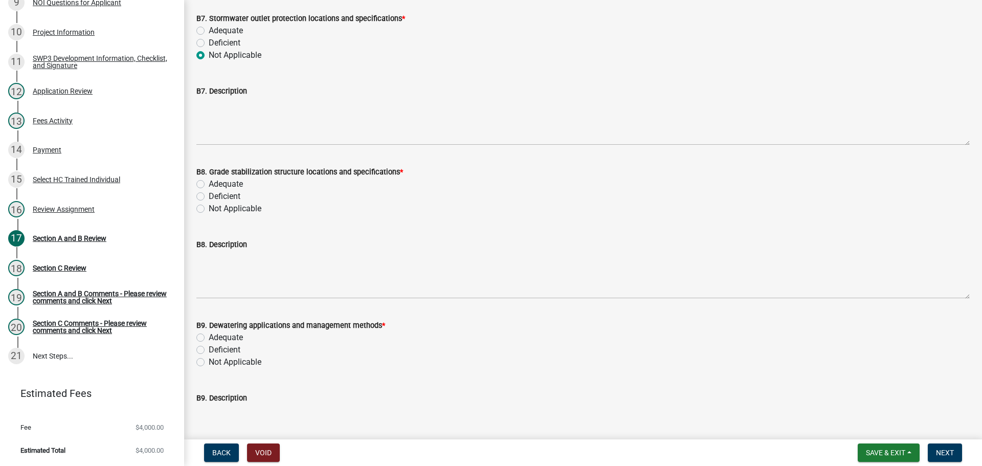
click at [218, 208] on label "Not Applicable" at bounding box center [235, 209] width 53 height 12
click at [215, 208] on input "Not Applicable" at bounding box center [212, 206] width 7 height 7
radio input "true"
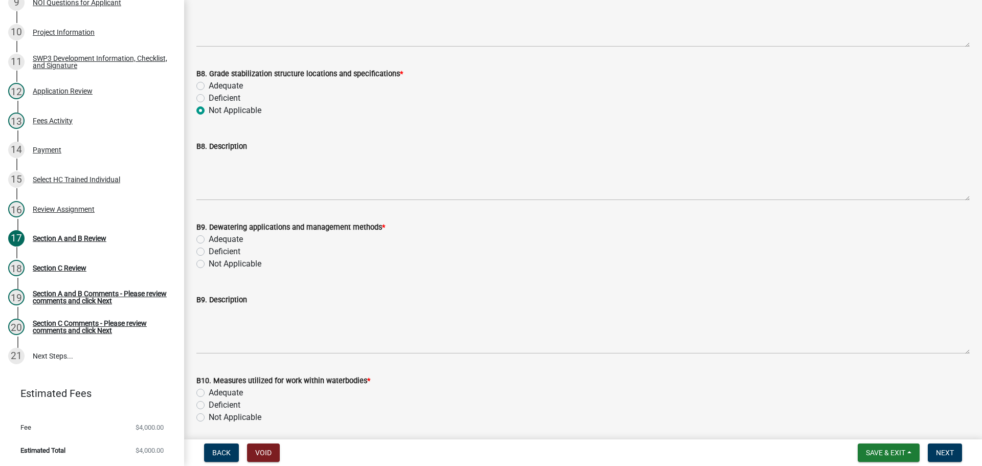
scroll to position [5882, 0]
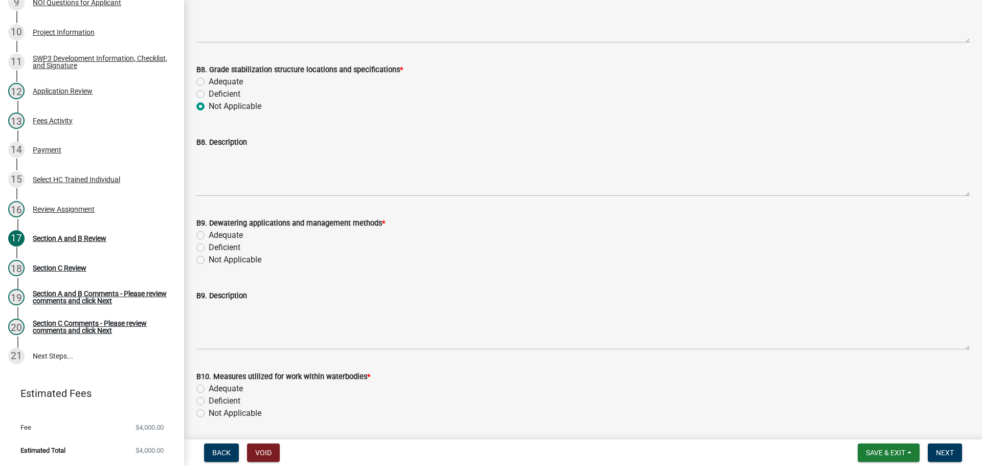
click at [237, 261] on label "Not Applicable" at bounding box center [235, 260] width 53 height 12
click at [215, 260] on input "Not Applicable" at bounding box center [212, 257] width 7 height 7
radio input "true"
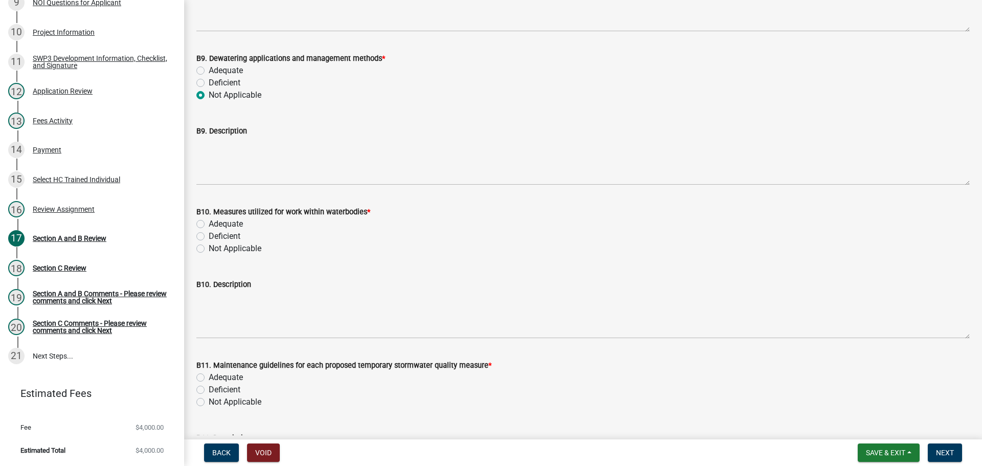
scroll to position [6086, 0]
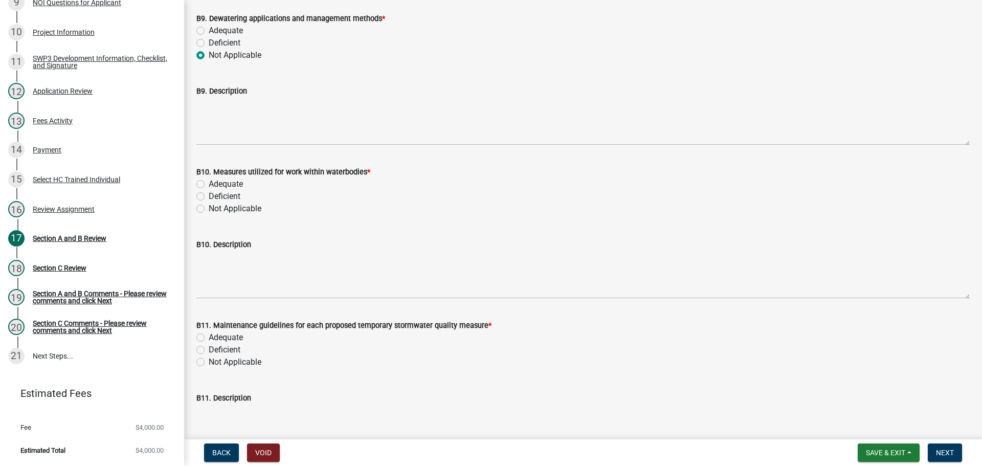
click at [239, 210] on label "Not Applicable" at bounding box center [235, 209] width 53 height 12
click at [215, 209] on input "Not Applicable" at bounding box center [212, 206] width 7 height 7
radio input "true"
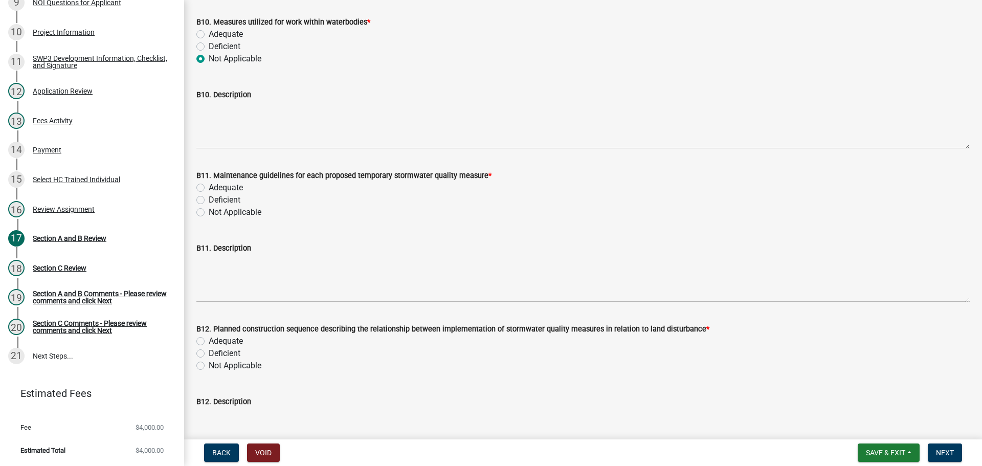
scroll to position [6240, 0]
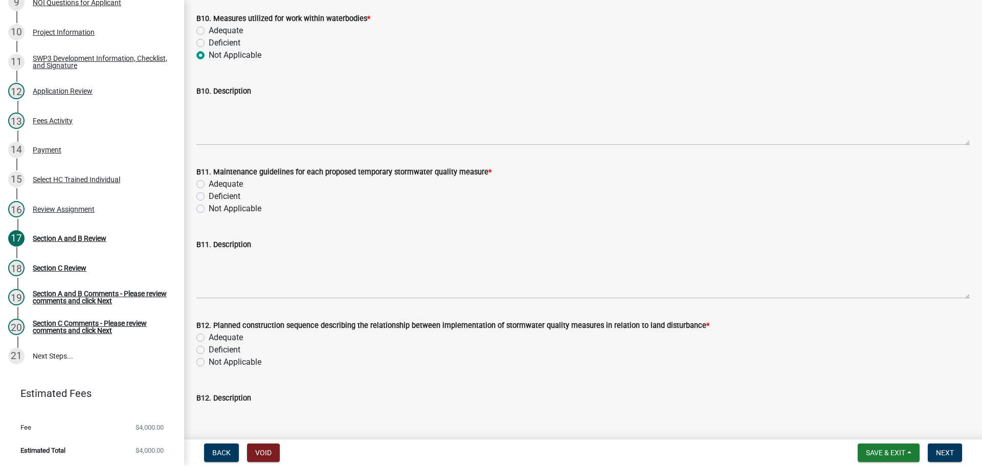
click at [222, 183] on label "Adequate" at bounding box center [226, 184] width 34 height 12
click at [215, 183] on input "Adequate" at bounding box center [212, 181] width 7 height 7
radio input "true"
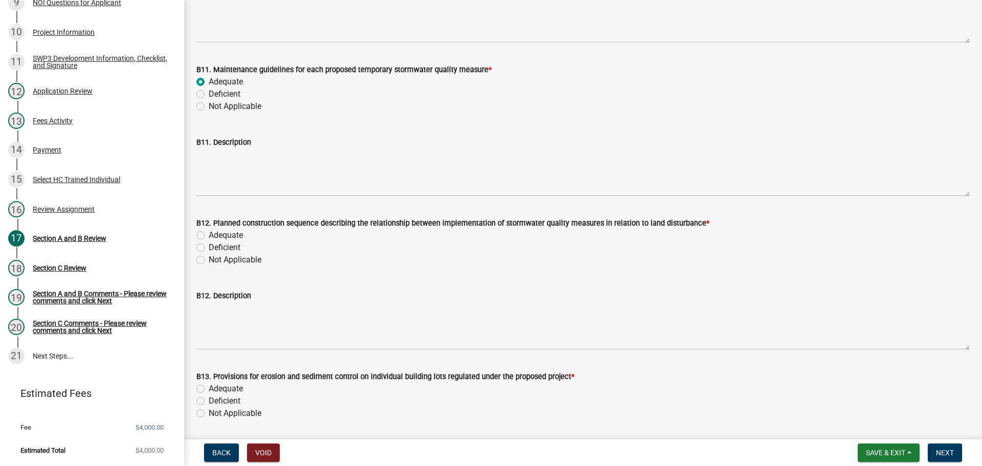
click at [234, 233] on label "Adequate" at bounding box center [226, 235] width 34 height 12
click at [215, 233] on input "Adequate" at bounding box center [212, 232] width 7 height 7
radio input "true"
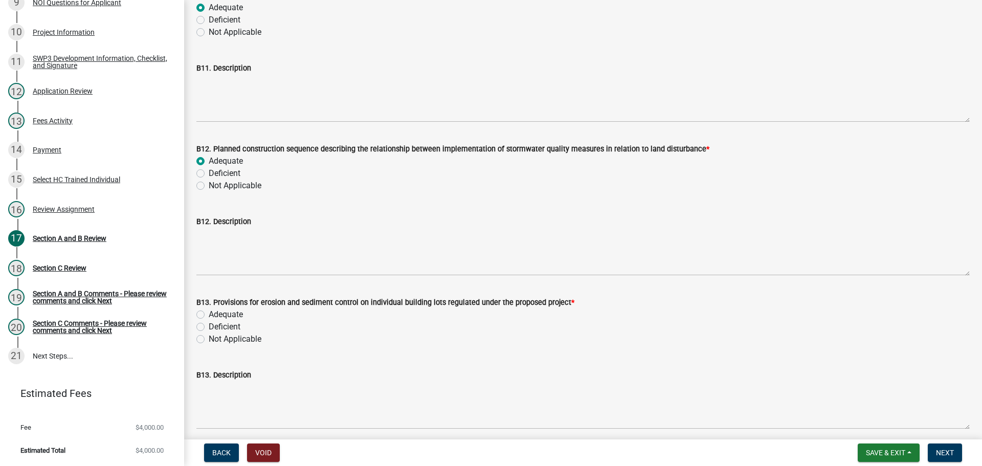
scroll to position [6444, 0]
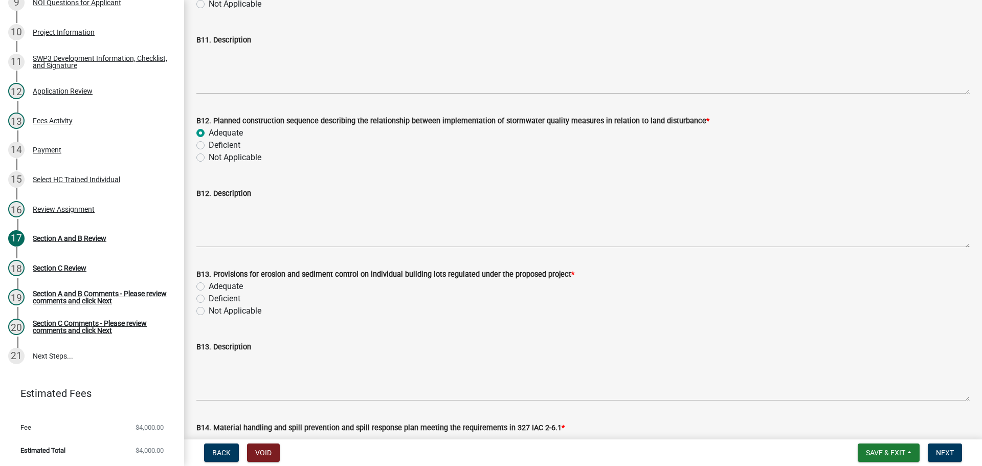
click at [237, 310] on label "Not Applicable" at bounding box center [235, 311] width 53 height 12
click at [215, 310] on input "Not Applicable" at bounding box center [212, 308] width 7 height 7
radio input "true"
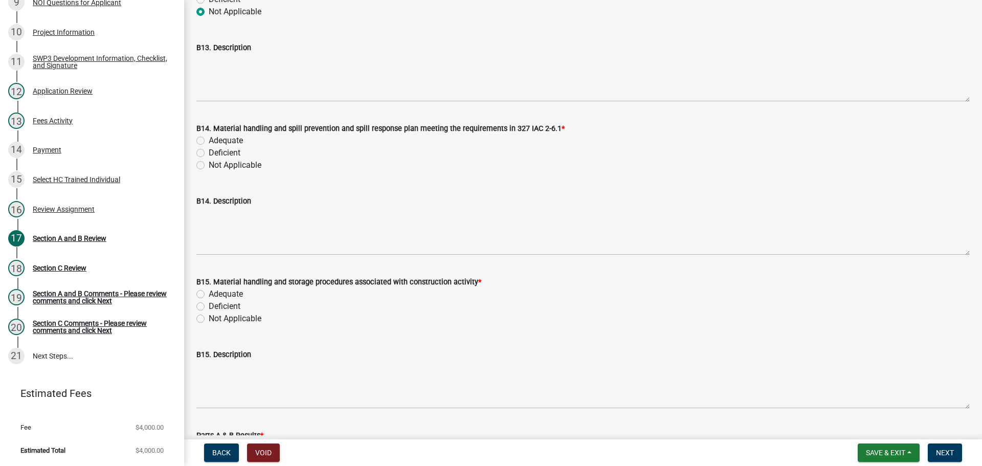
scroll to position [6751, 0]
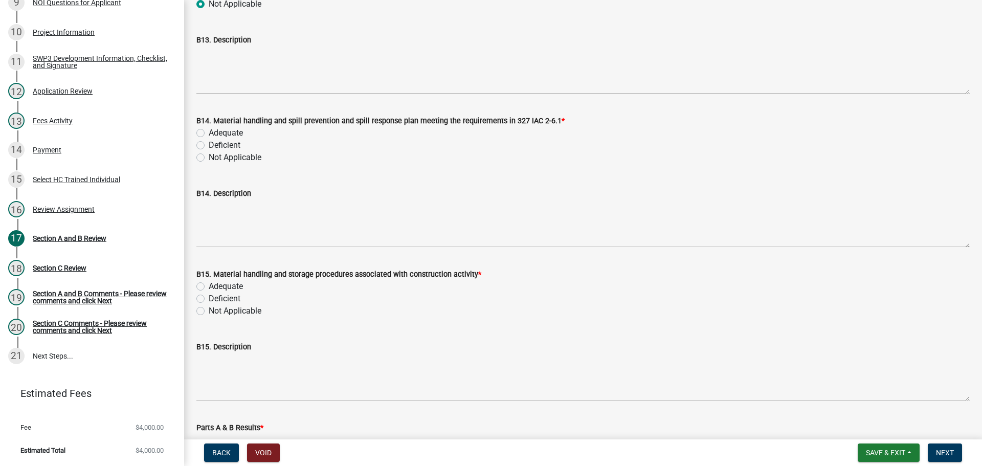
click at [230, 130] on label "Adequate" at bounding box center [226, 133] width 34 height 12
click at [215, 130] on input "Adequate" at bounding box center [212, 130] width 7 height 7
radio input "true"
click at [226, 287] on label "Adequate" at bounding box center [226, 286] width 34 height 12
click at [215, 287] on input "Adequate" at bounding box center [212, 283] width 7 height 7
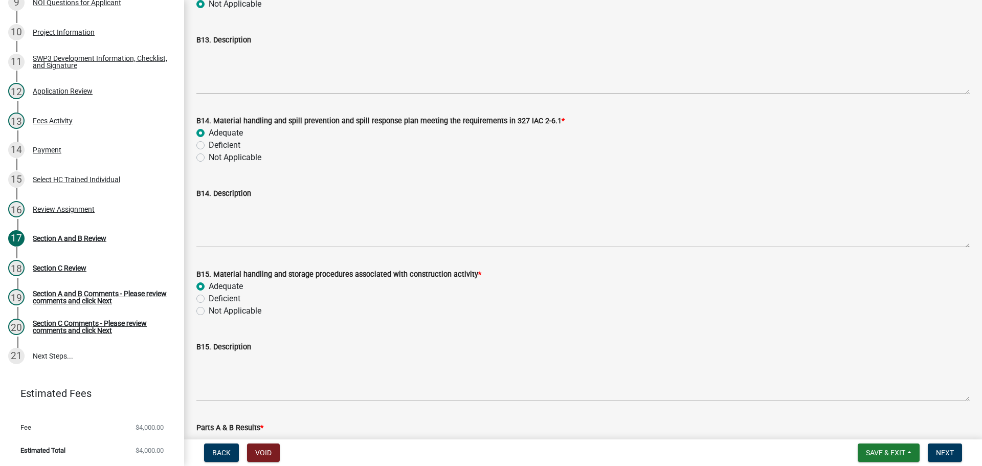
radio input "true"
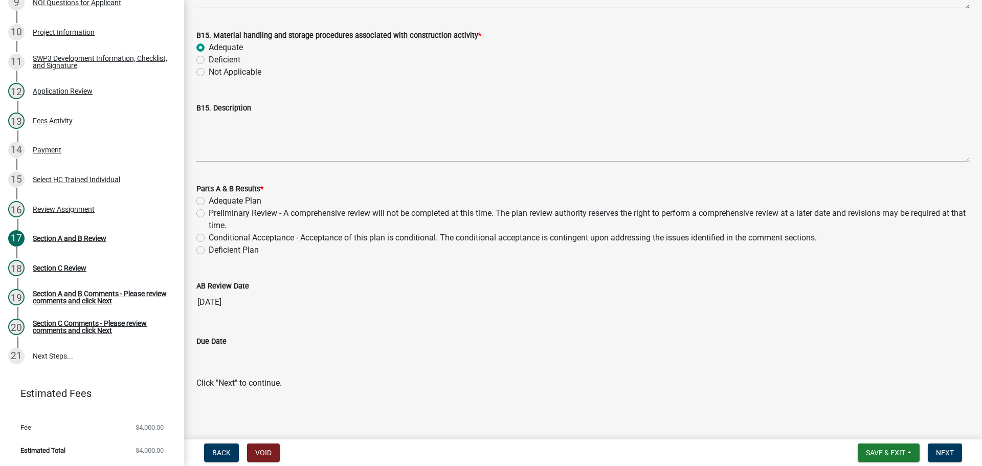
scroll to position [6992, 0]
click at [244, 197] on label "Adequate Plan" at bounding box center [235, 199] width 53 height 12
click at [215, 197] on input "Adequate Plan" at bounding box center [212, 196] width 7 height 7
radio input "true"
click at [654, 437] on span "Next" at bounding box center [945, 453] width 18 height 8
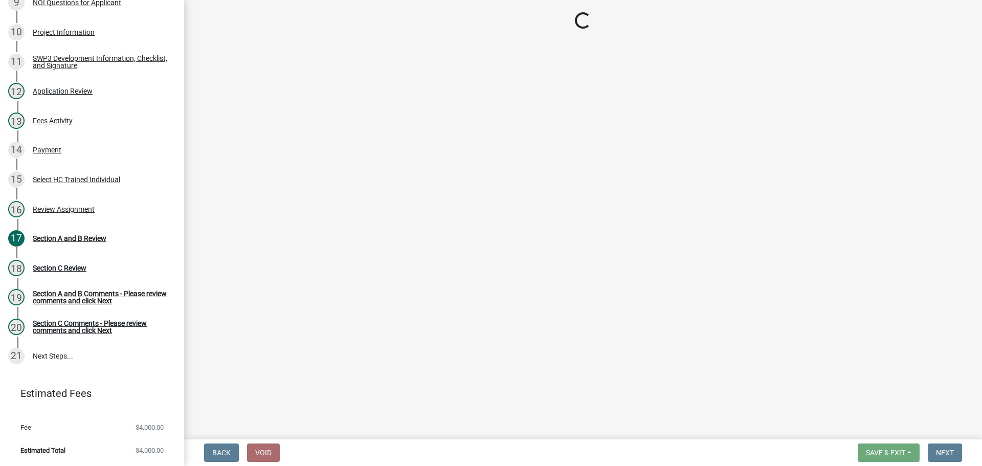
scroll to position [519, 0]
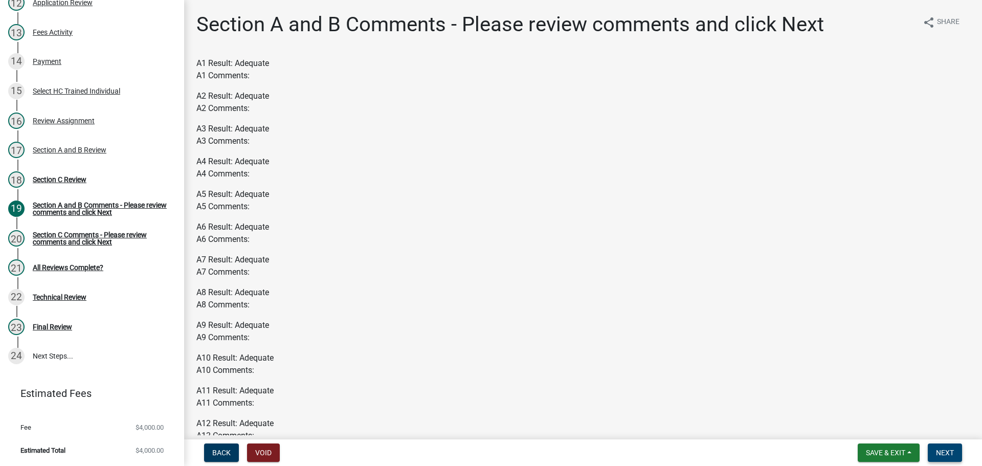
click at [654, 437] on button "Next" at bounding box center [945, 452] width 34 height 18
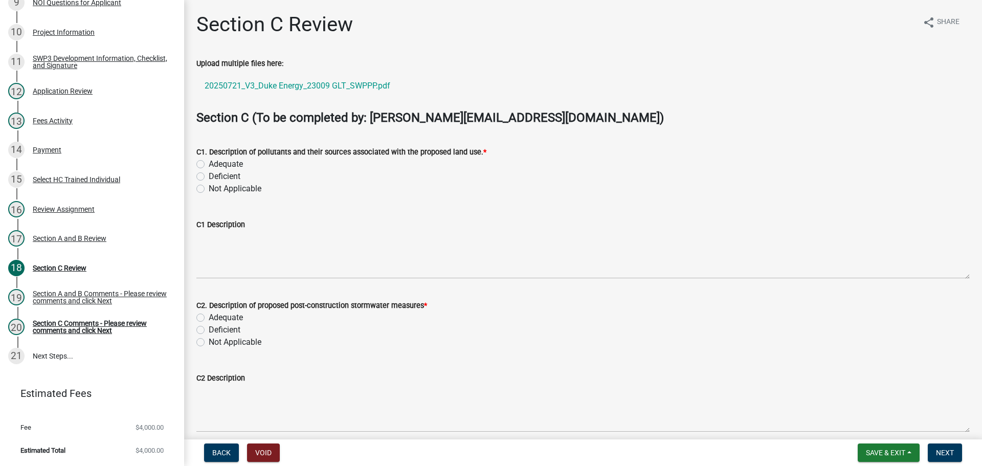
scroll to position [431, 0]
click at [230, 166] on label "Adequate" at bounding box center [226, 164] width 34 height 12
click at [215, 165] on input "Adequate" at bounding box center [212, 161] width 7 height 7
radio input "true"
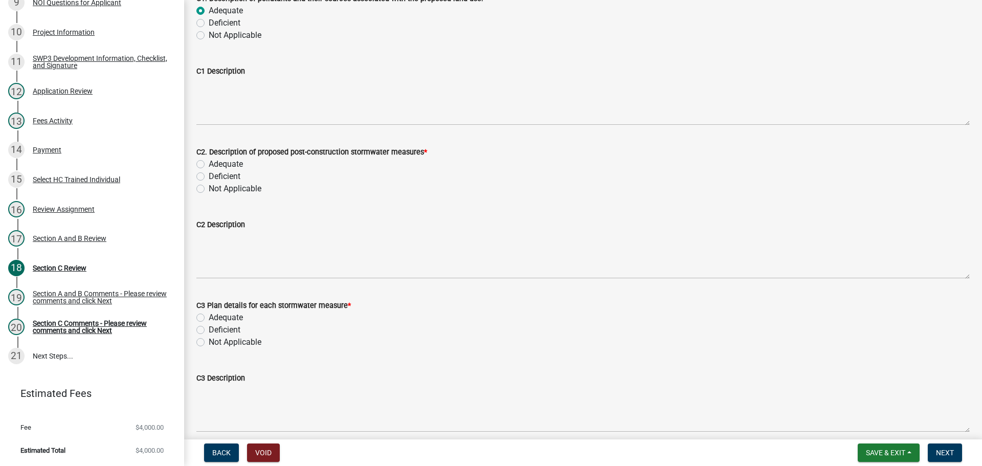
click at [231, 164] on label "Adequate" at bounding box center [226, 164] width 34 height 12
click at [215, 164] on input "Adequate" at bounding box center [212, 161] width 7 height 7
radio input "true"
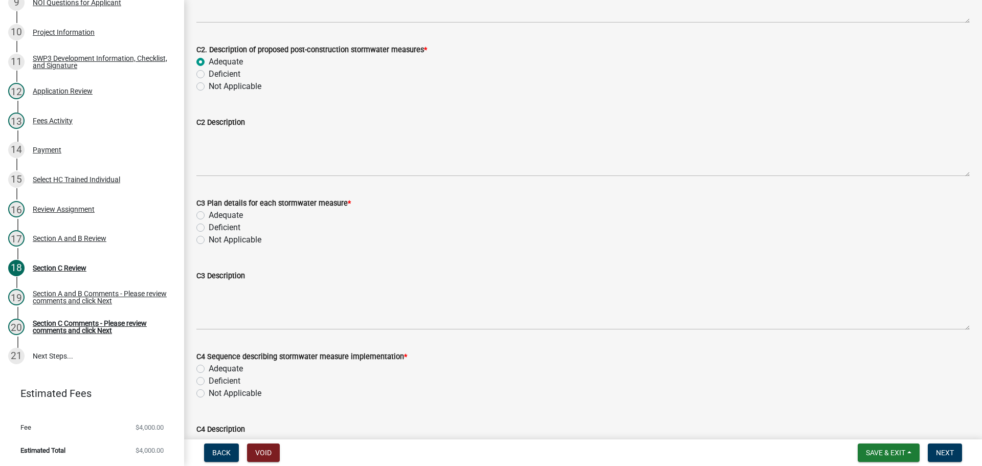
click at [230, 213] on label "Adequate" at bounding box center [226, 215] width 34 height 12
click at [215, 213] on input "Adequate" at bounding box center [212, 212] width 7 height 7
radio input "true"
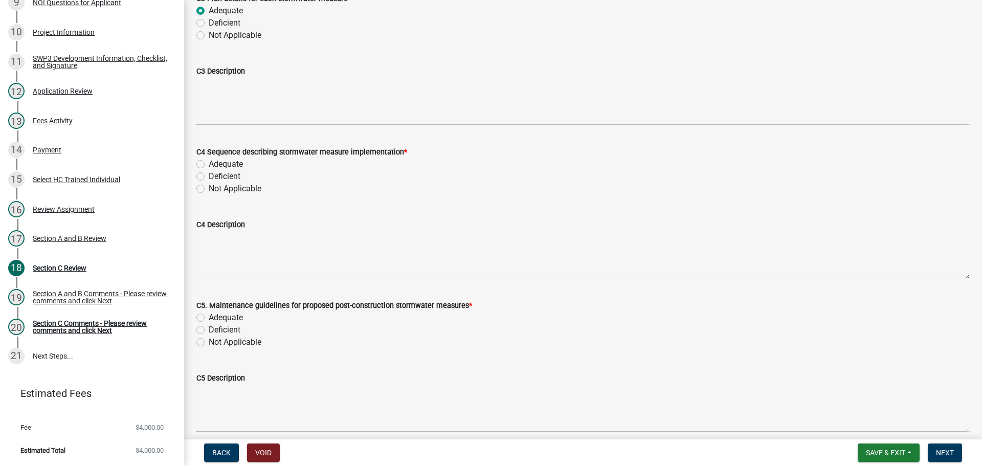
click at [222, 161] on label "Adequate" at bounding box center [226, 164] width 34 height 12
click at [215, 161] on input "Adequate" at bounding box center [212, 161] width 7 height 7
radio input "true"
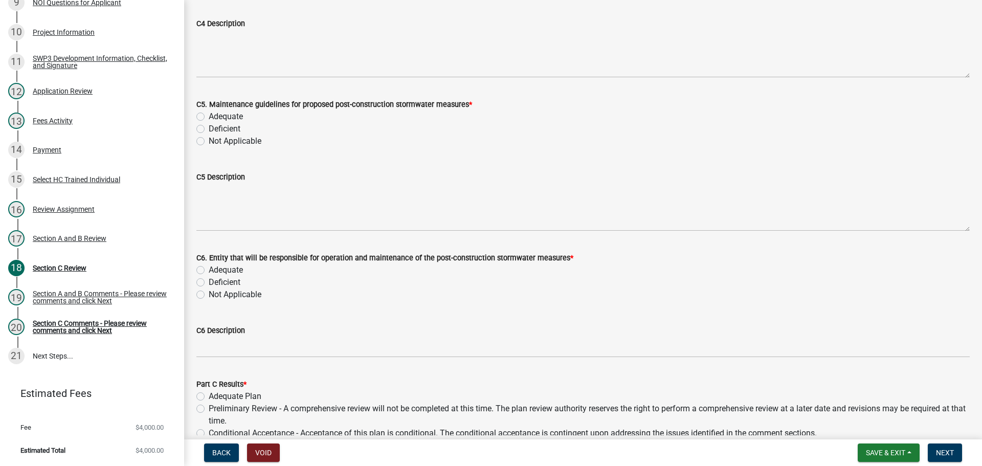
scroll to position [665, 0]
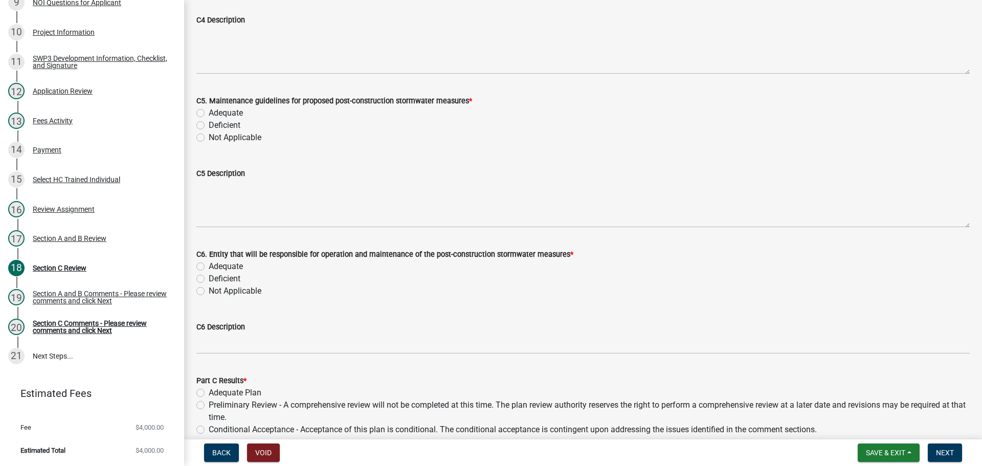
click at [225, 115] on label "Adequate" at bounding box center [226, 113] width 34 height 12
click at [215, 114] on input "Adequate" at bounding box center [212, 110] width 7 height 7
radio input "true"
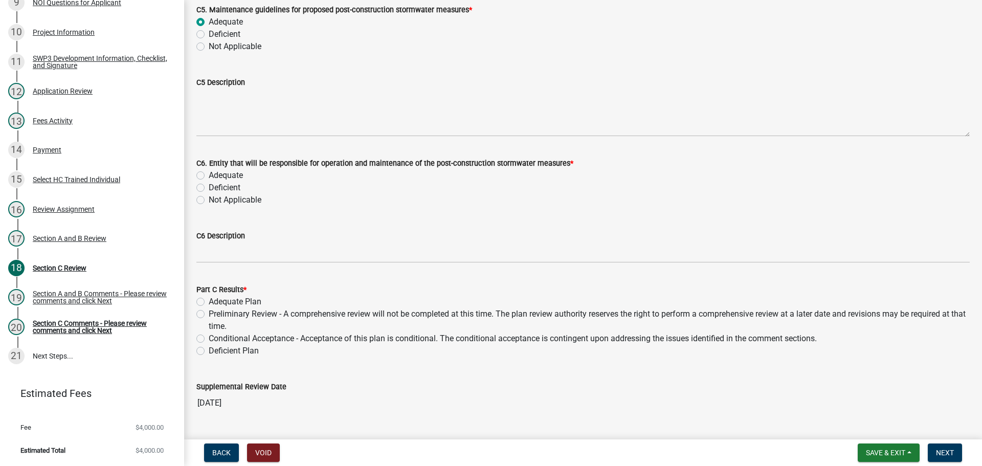
scroll to position [767, 0]
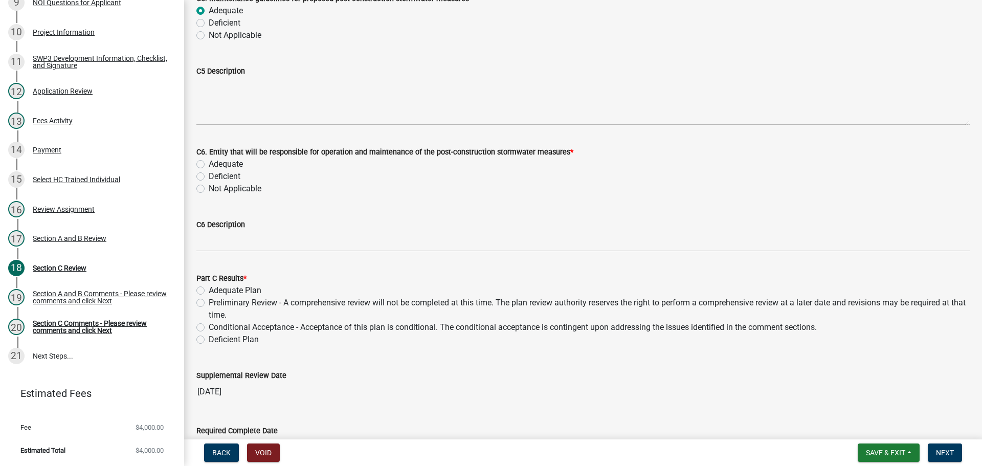
click at [246, 191] on label "Not Applicable" at bounding box center [235, 189] width 53 height 12
click at [215, 189] on input "Not Applicable" at bounding box center [212, 186] width 7 height 7
radio input "true"
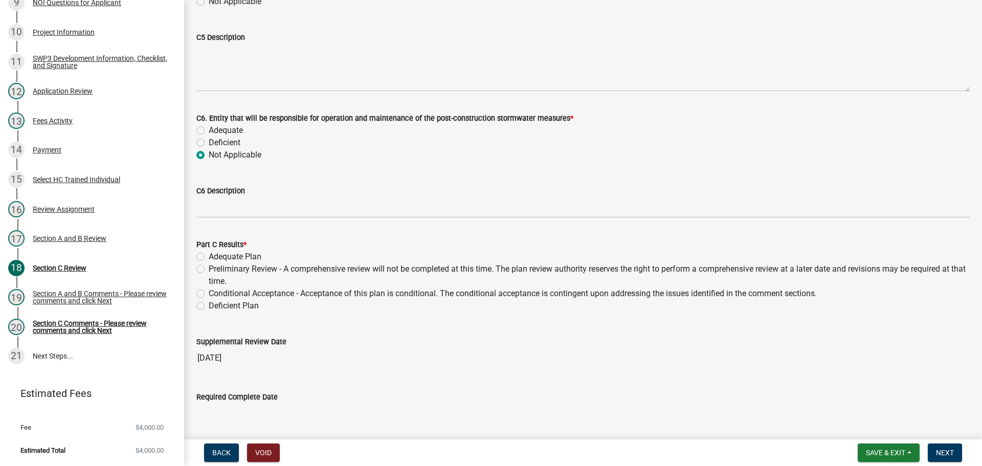
scroll to position [818, 0]
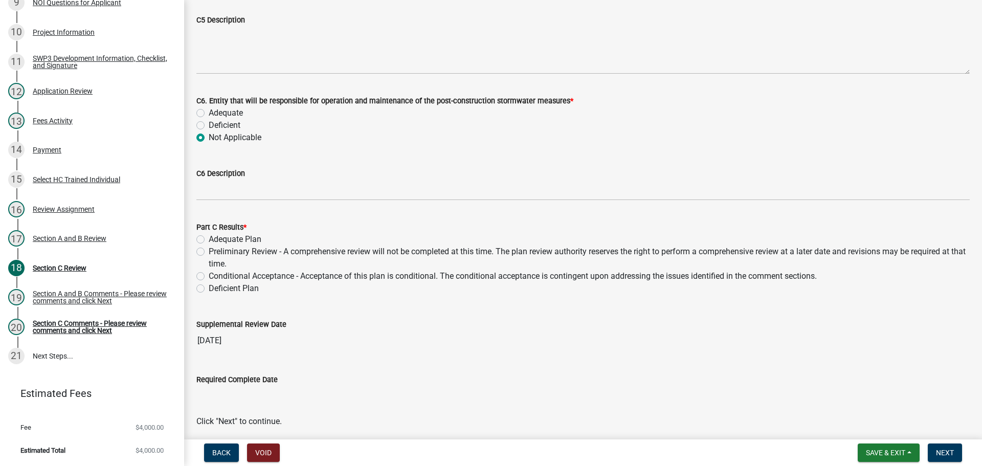
click at [236, 237] on label "Adequate Plan" at bounding box center [235, 239] width 53 height 12
click at [215, 237] on input "Adequate Plan" at bounding box center [212, 236] width 7 height 7
radio input "true"
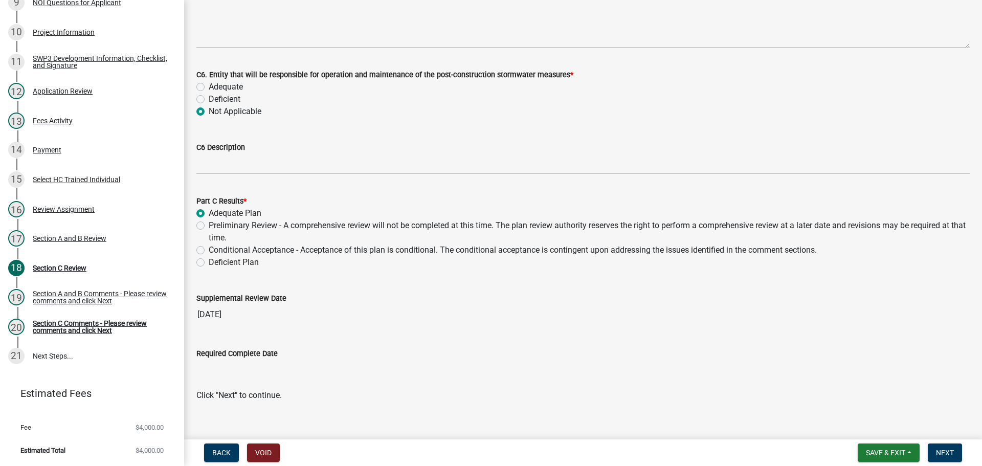
scroll to position [859, 0]
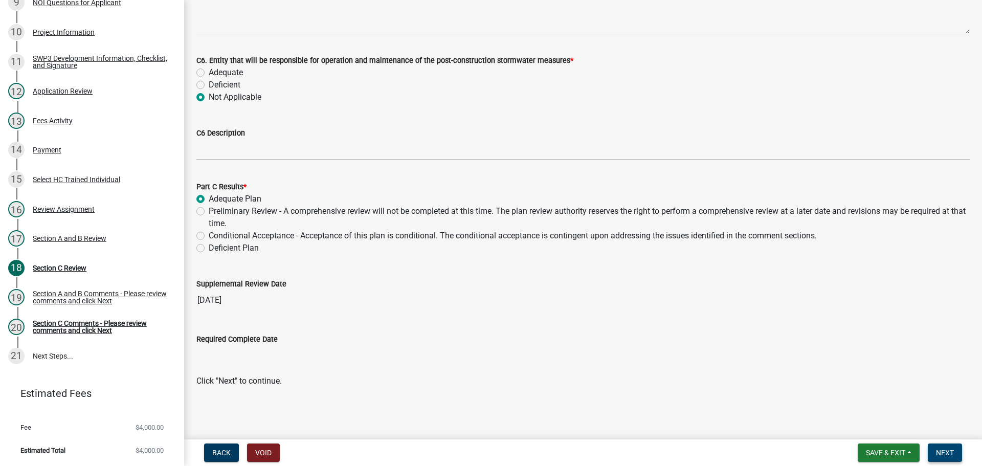
click at [654, 437] on span "Next" at bounding box center [945, 453] width 18 height 8
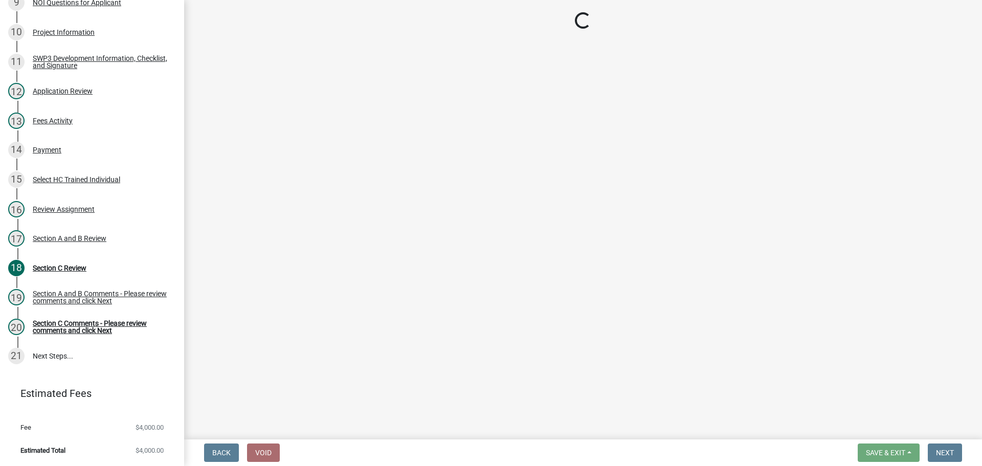
scroll to position [519, 0]
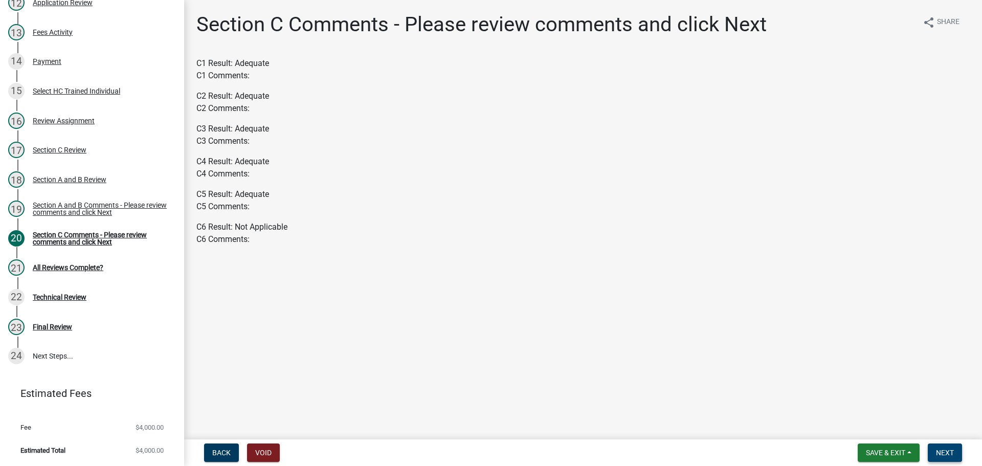
click at [654, 437] on span "Next" at bounding box center [945, 453] width 18 height 8
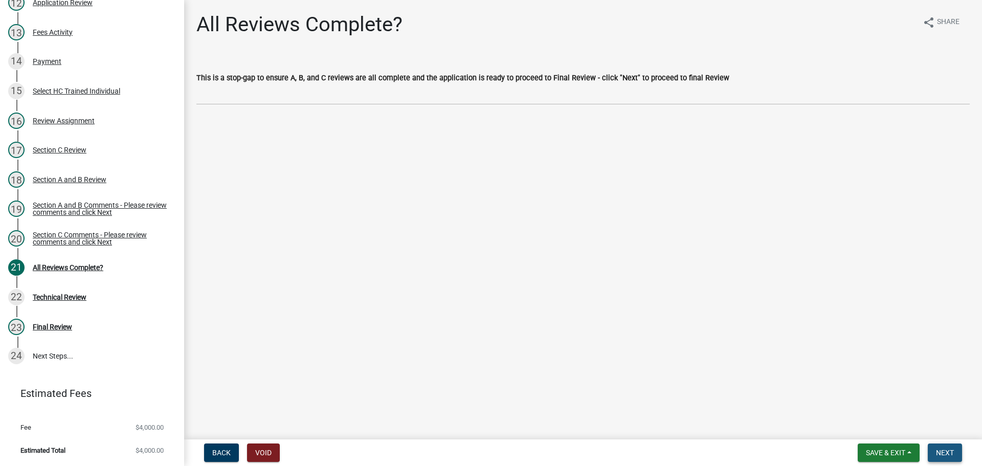
click at [654, 437] on button "Next" at bounding box center [945, 452] width 34 height 18
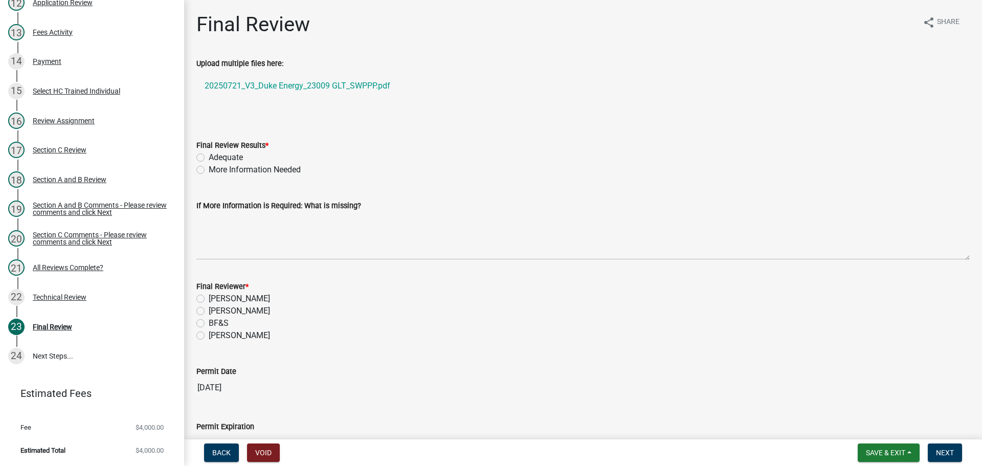
click at [230, 157] on label "Adequate" at bounding box center [226, 157] width 34 height 12
click at [215, 157] on input "Adequate" at bounding box center [212, 154] width 7 height 7
radio input "true"
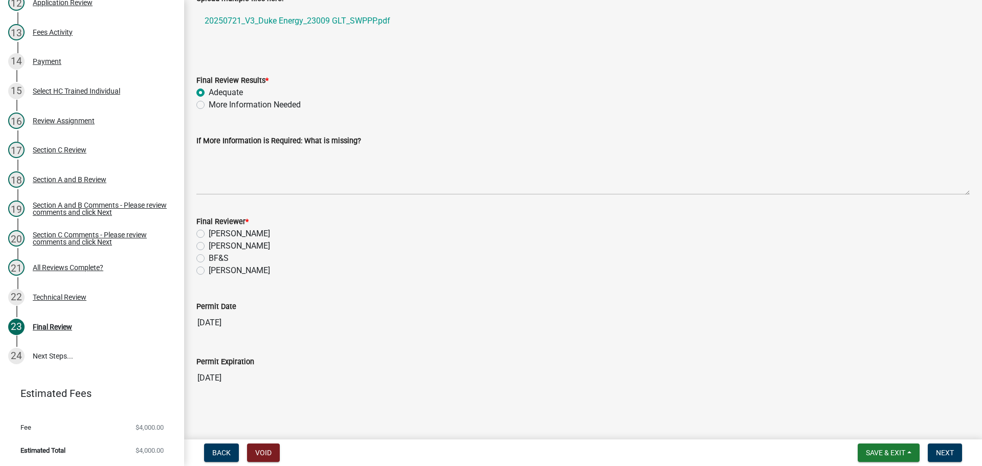
scroll to position [67, 0]
click at [231, 272] on label "[PERSON_NAME]" at bounding box center [239, 268] width 61 height 12
click at [215, 269] on input "[PERSON_NAME]" at bounding box center [212, 265] width 7 height 7
radio input "true"
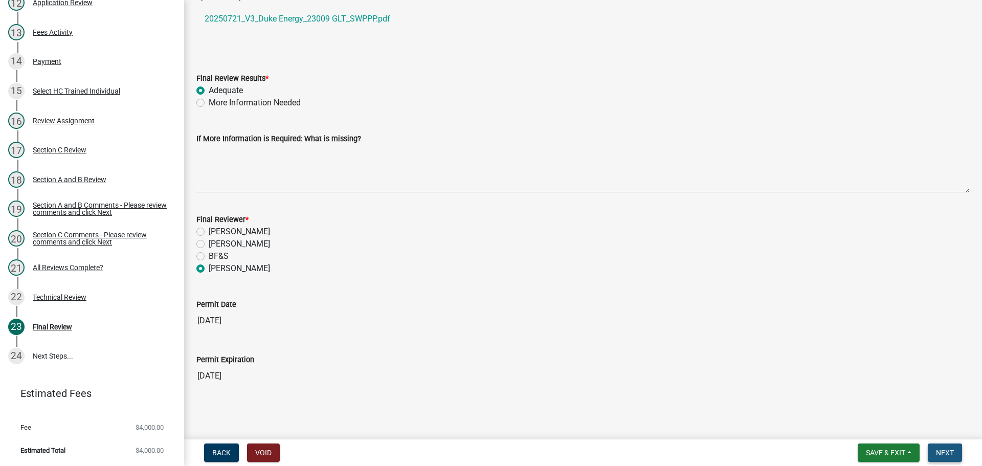
click at [654, 437] on span "Next" at bounding box center [945, 453] width 18 height 8
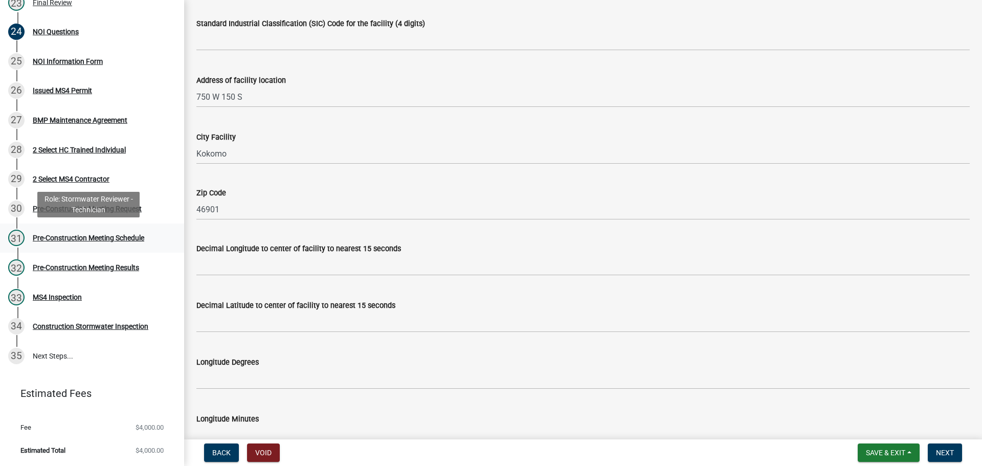
scroll to position [153, 0]
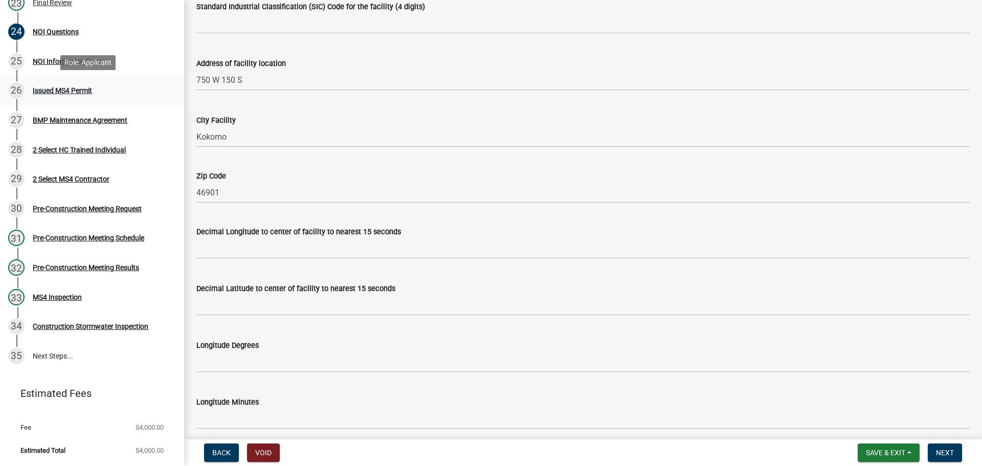
click at [98, 86] on div "26 Issued MS4 Permit" at bounding box center [88, 90] width 160 height 16
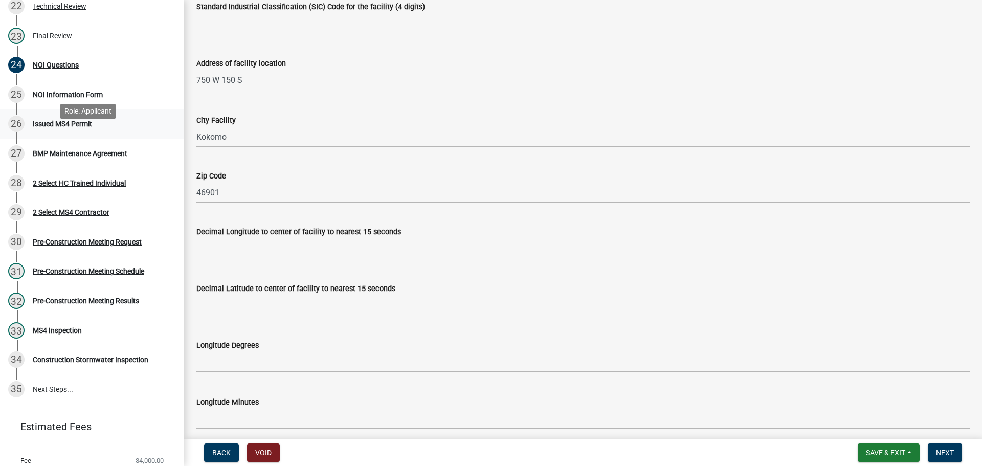
scroll to position [792, 0]
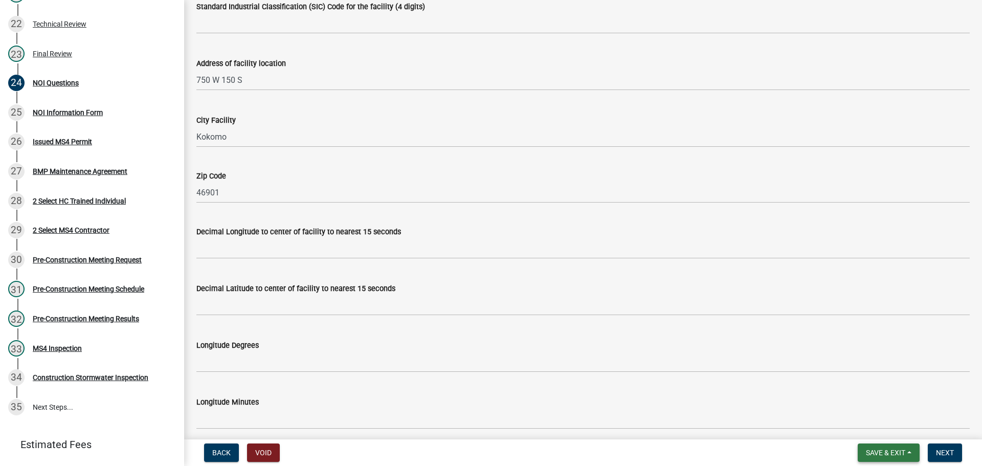
click at [654, 437] on button "Save & Exit" at bounding box center [889, 452] width 62 height 18
click at [654, 422] on button "Save & Exit" at bounding box center [879, 426] width 82 height 25
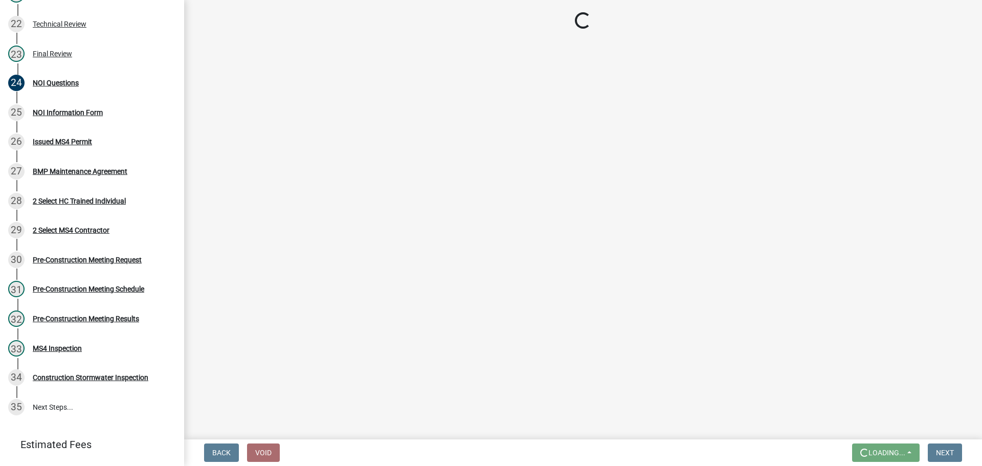
scroll to position [0, 0]
